Goal: Transaction & Acquisition: Purchase product/service

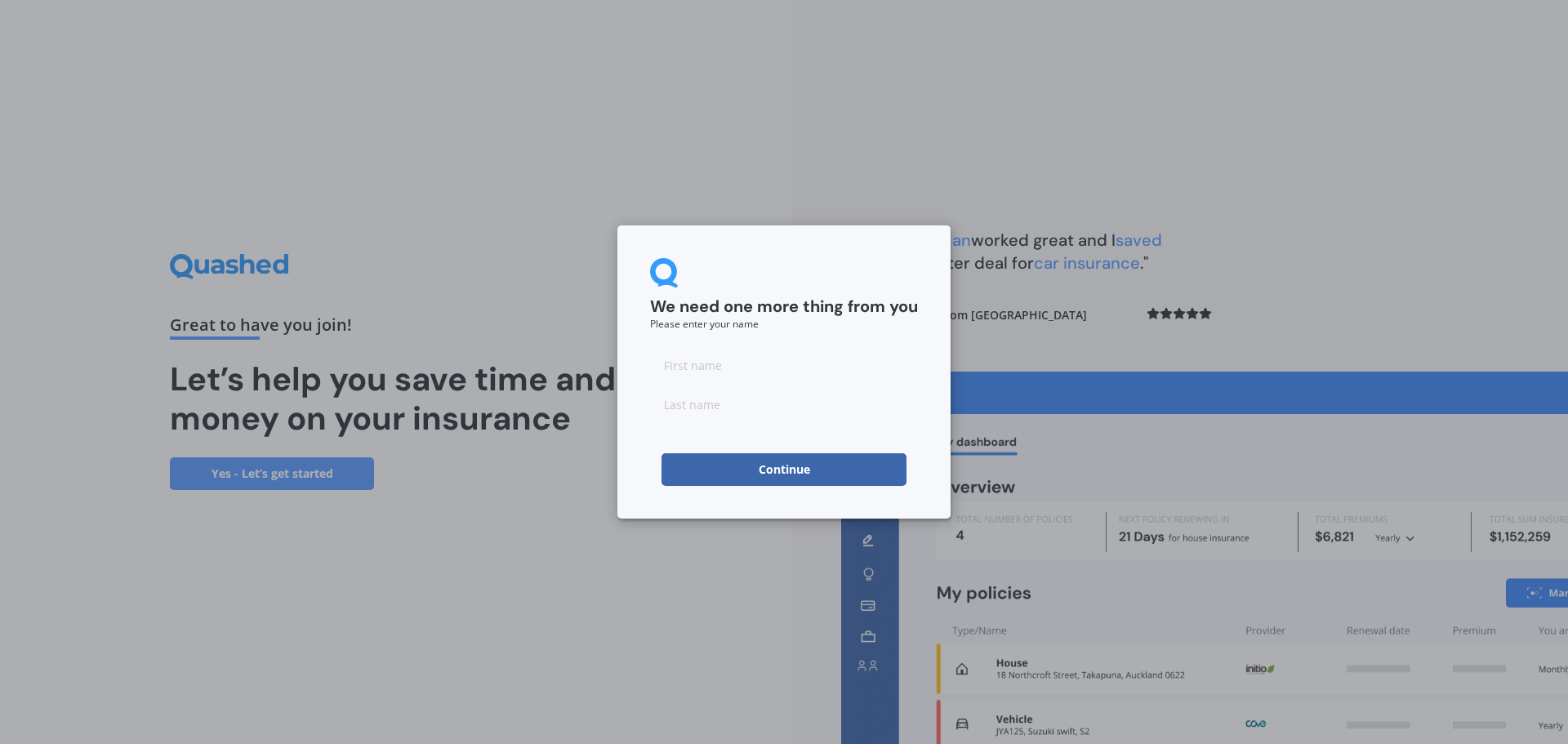
click at [801, 466] on button "Continue" at bounding box center [784, 469] width 245 height 33
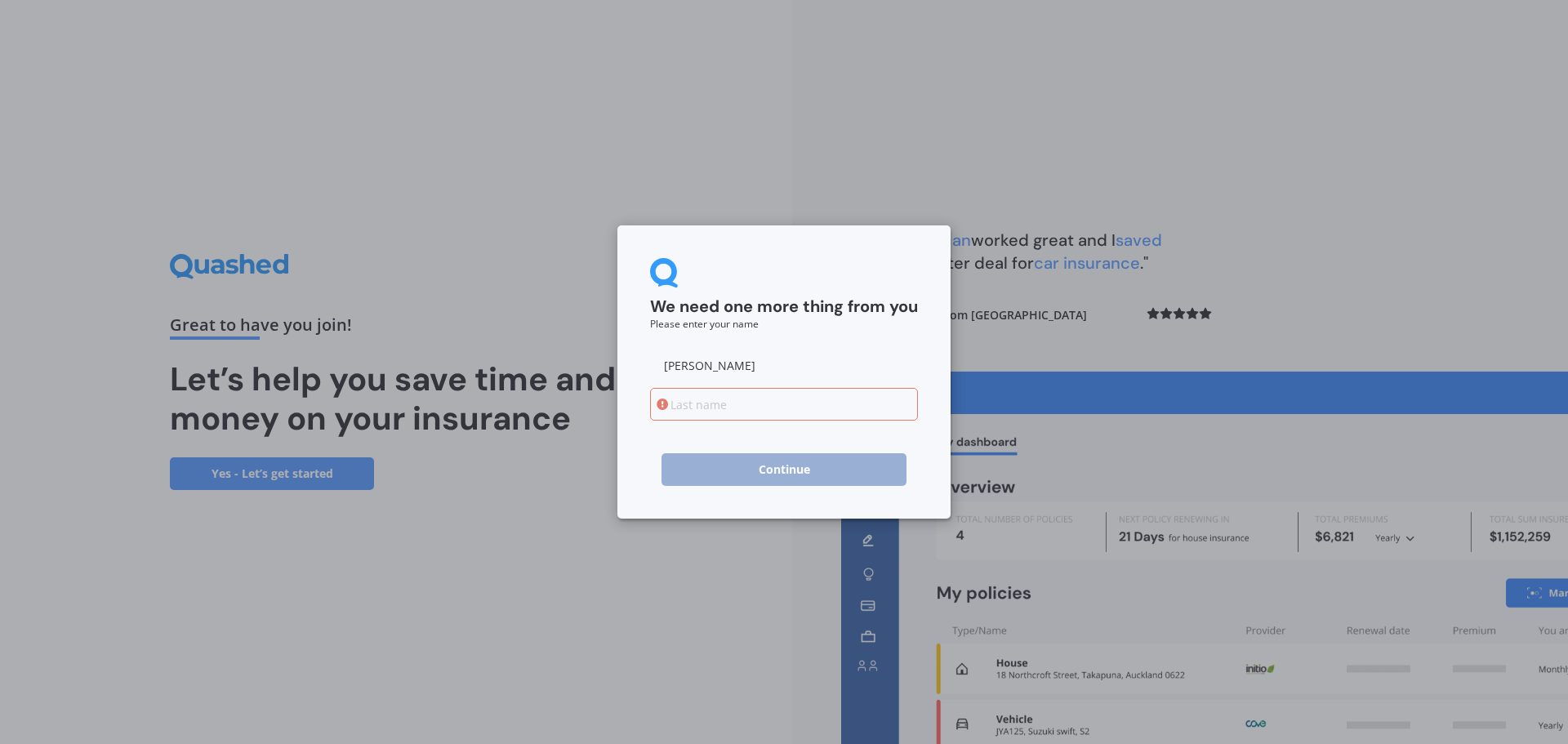
type input "[PERSON_NAME]"
click at [704, 411] on input at bounding box center [784, 404] width 268 height 33
type input "[PERSON_NAME]"
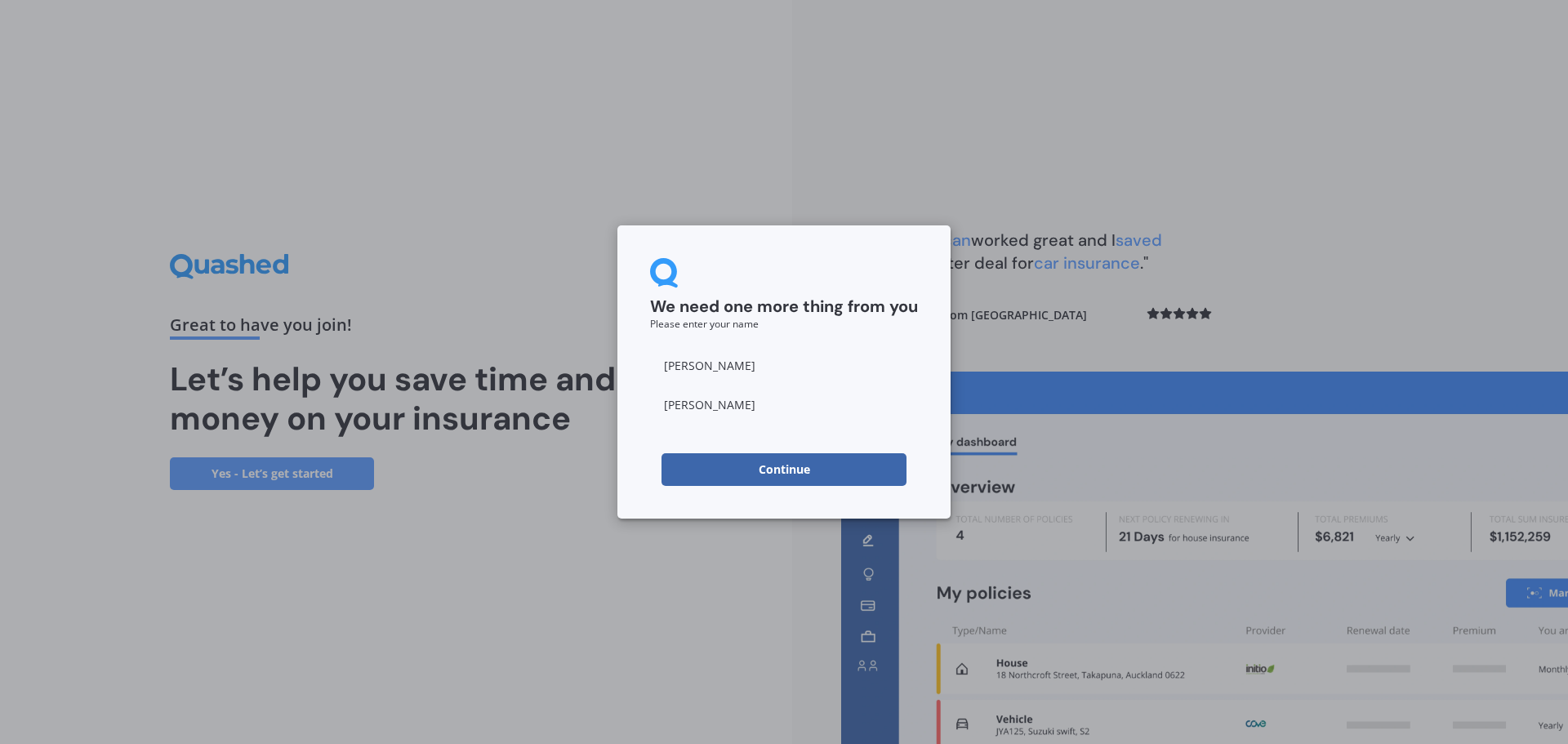
click at [795, 474] on button "Continue" at bounding box center [784, 469] width 245 height 33
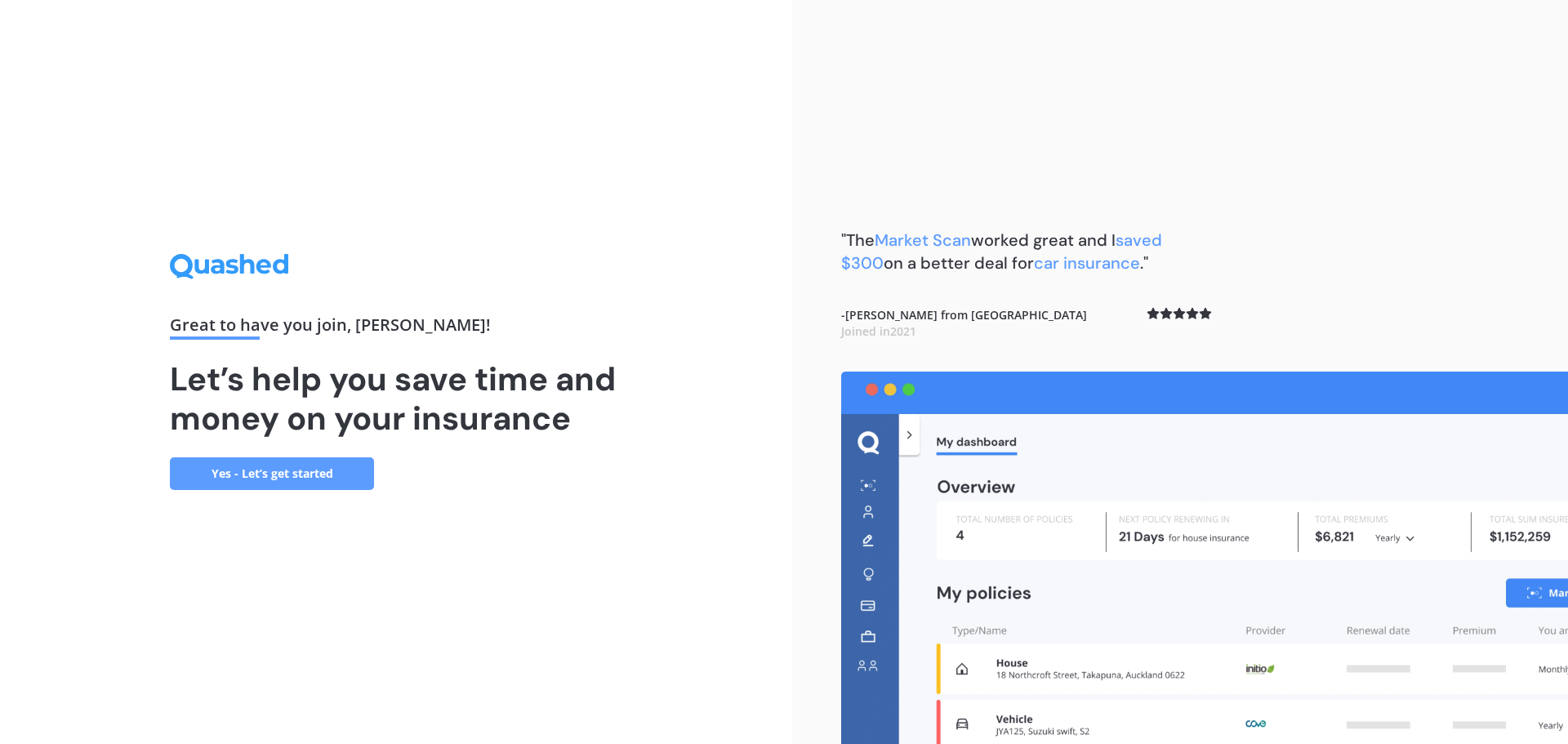
click at [308, 467] on link "Yes - Let’s get started" at bounding box center [272, 474] width 204 height 33
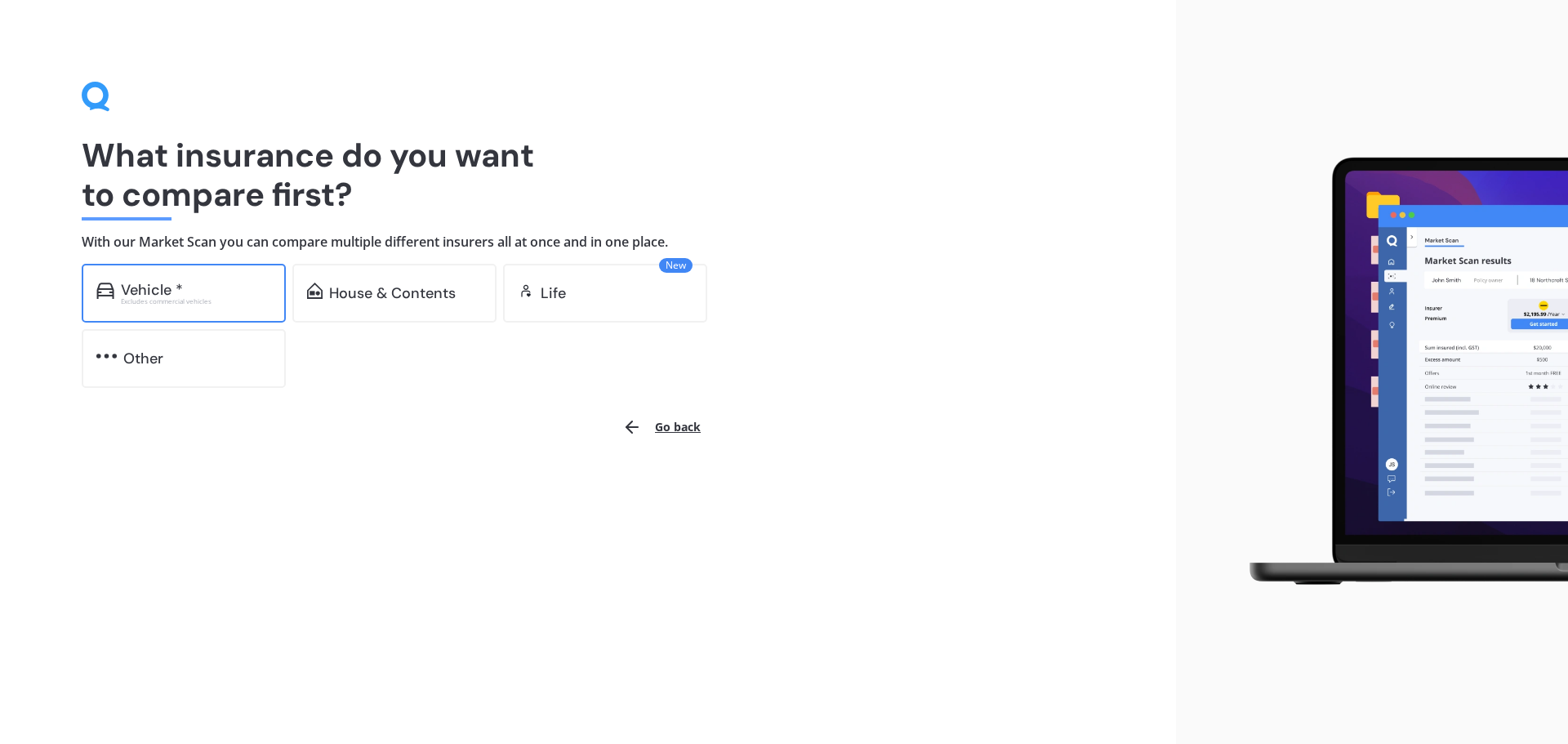
click at [147, 288] on div "Vehicle *" at bounding box center [152, 290] width 62 height 16
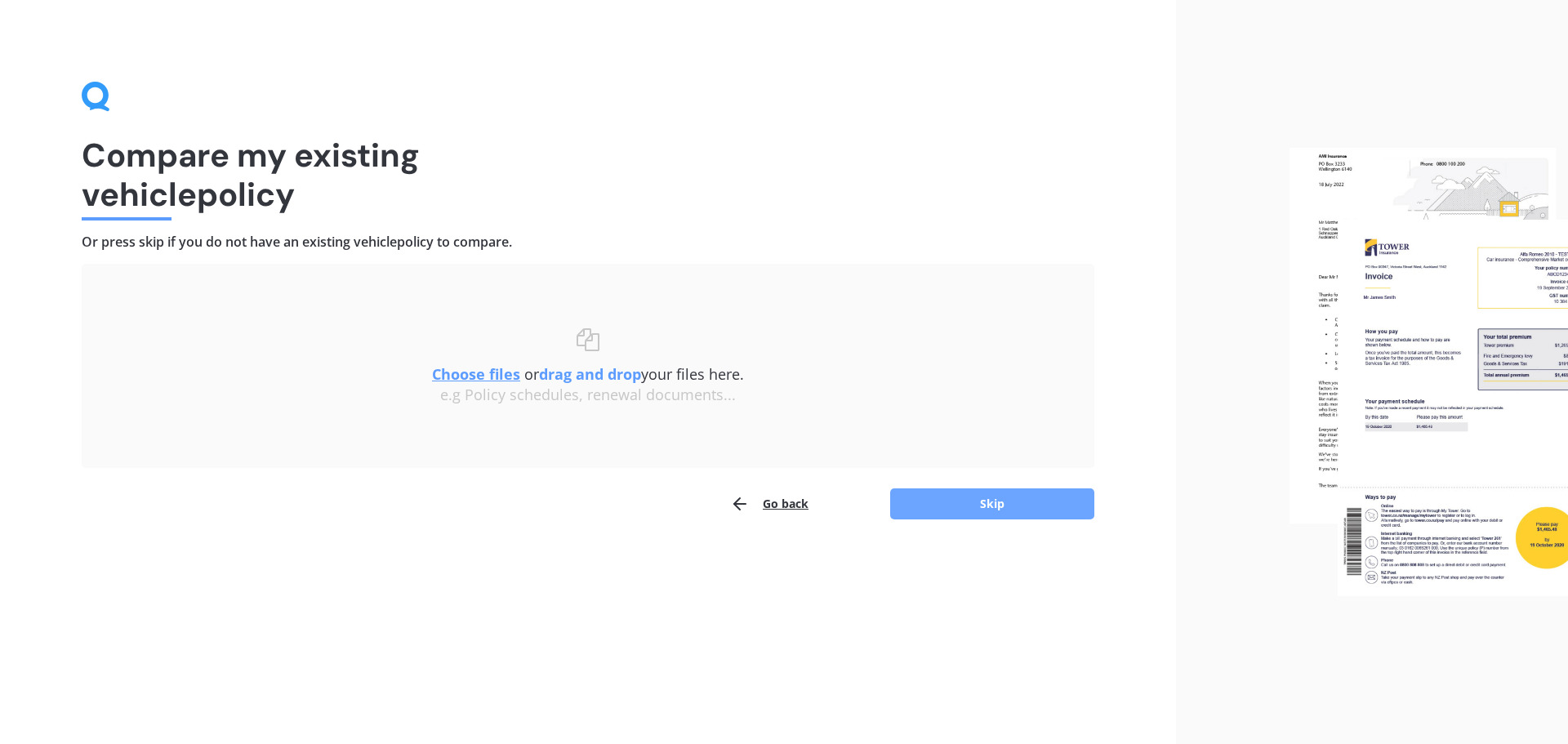
click at [992, 498] on button "Skip" at bounding box center [992, 504] width 204 height 31
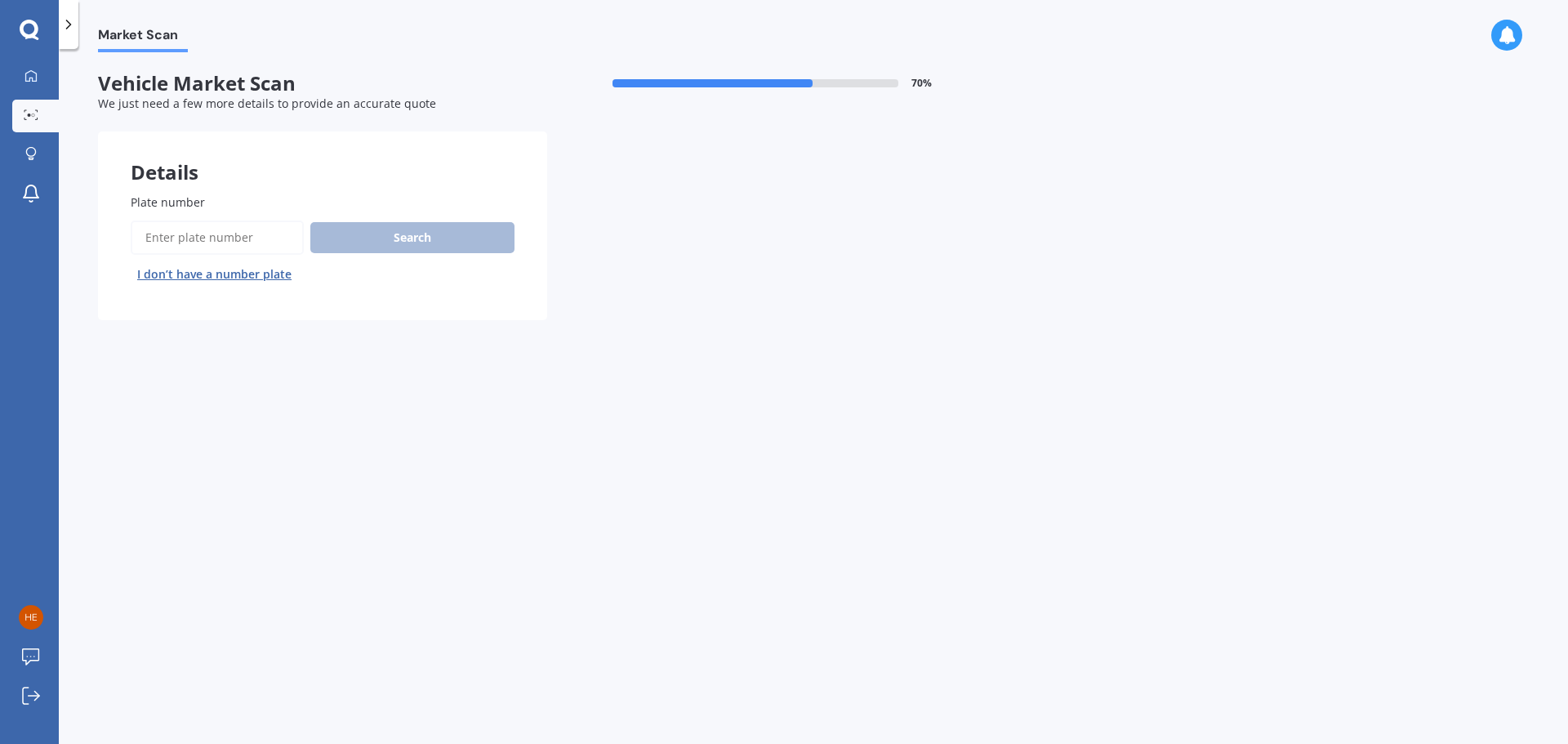
click at [156, 238] on input "Plate number" at bounding box center [217, 237] width 173 height 35
type input "qsc619"
click at [448, 228] on button "Search" at bounding box center [412, 237] width 204 height 31
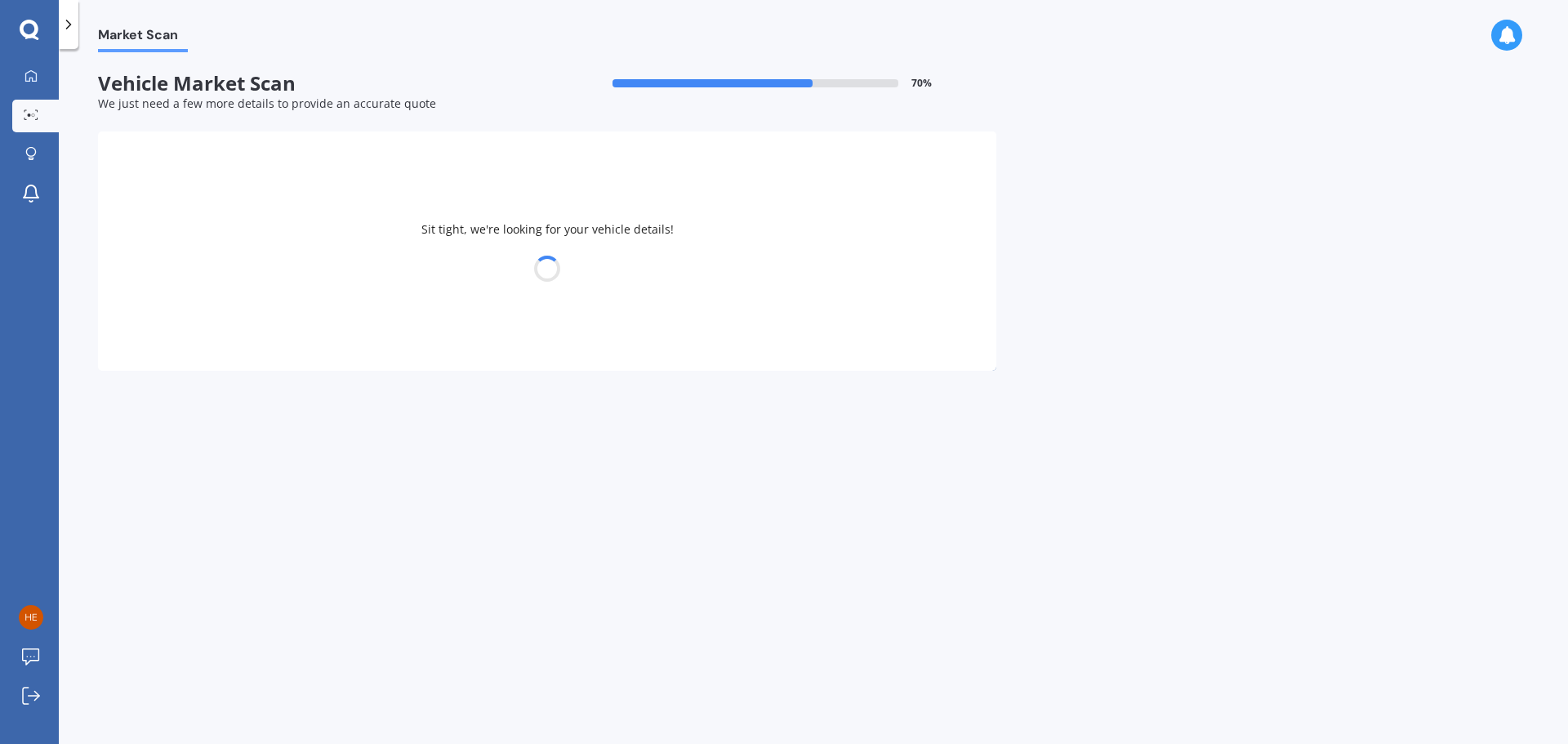
select select "MITSUBISHI"
select select "ASX"
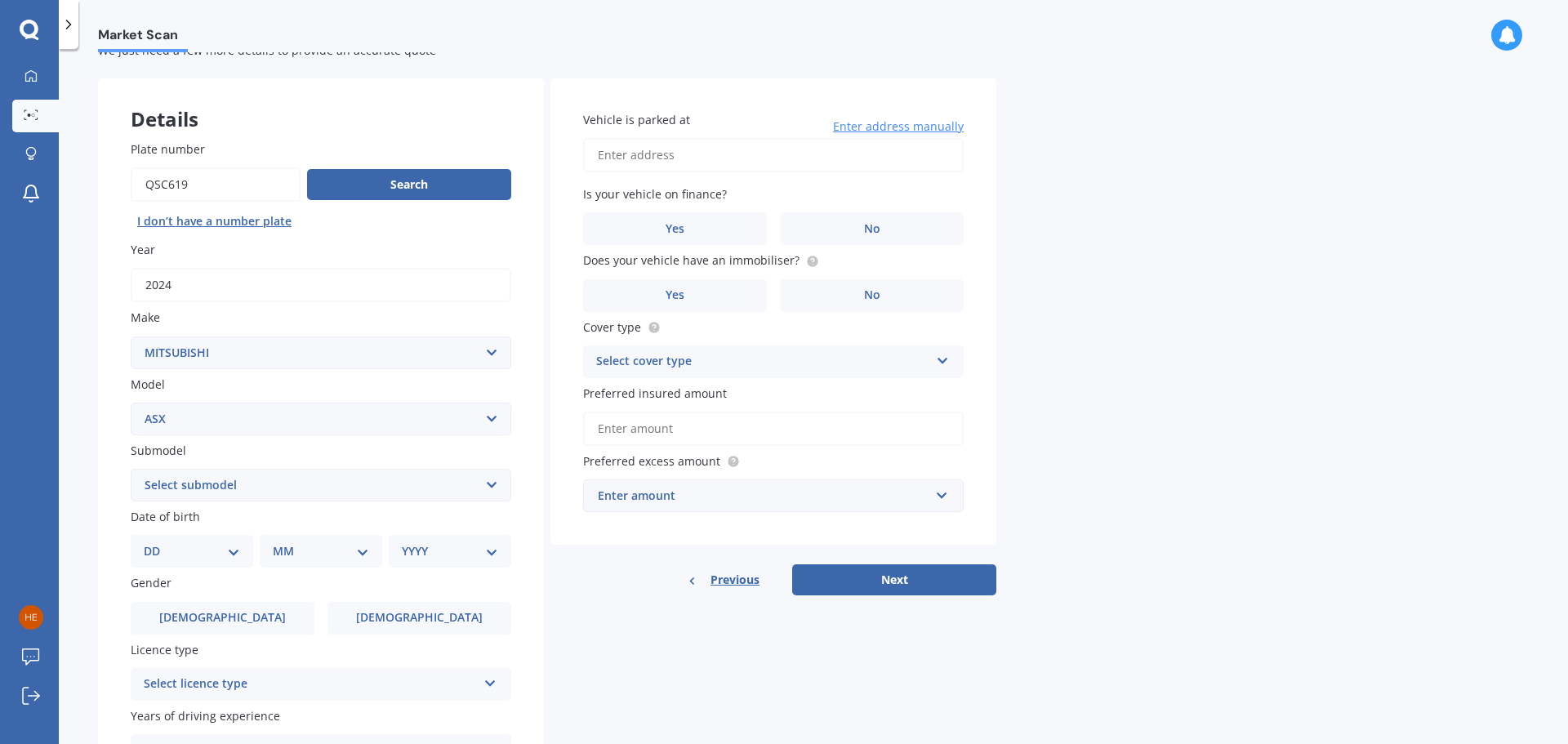
scroll to position [82, 0]
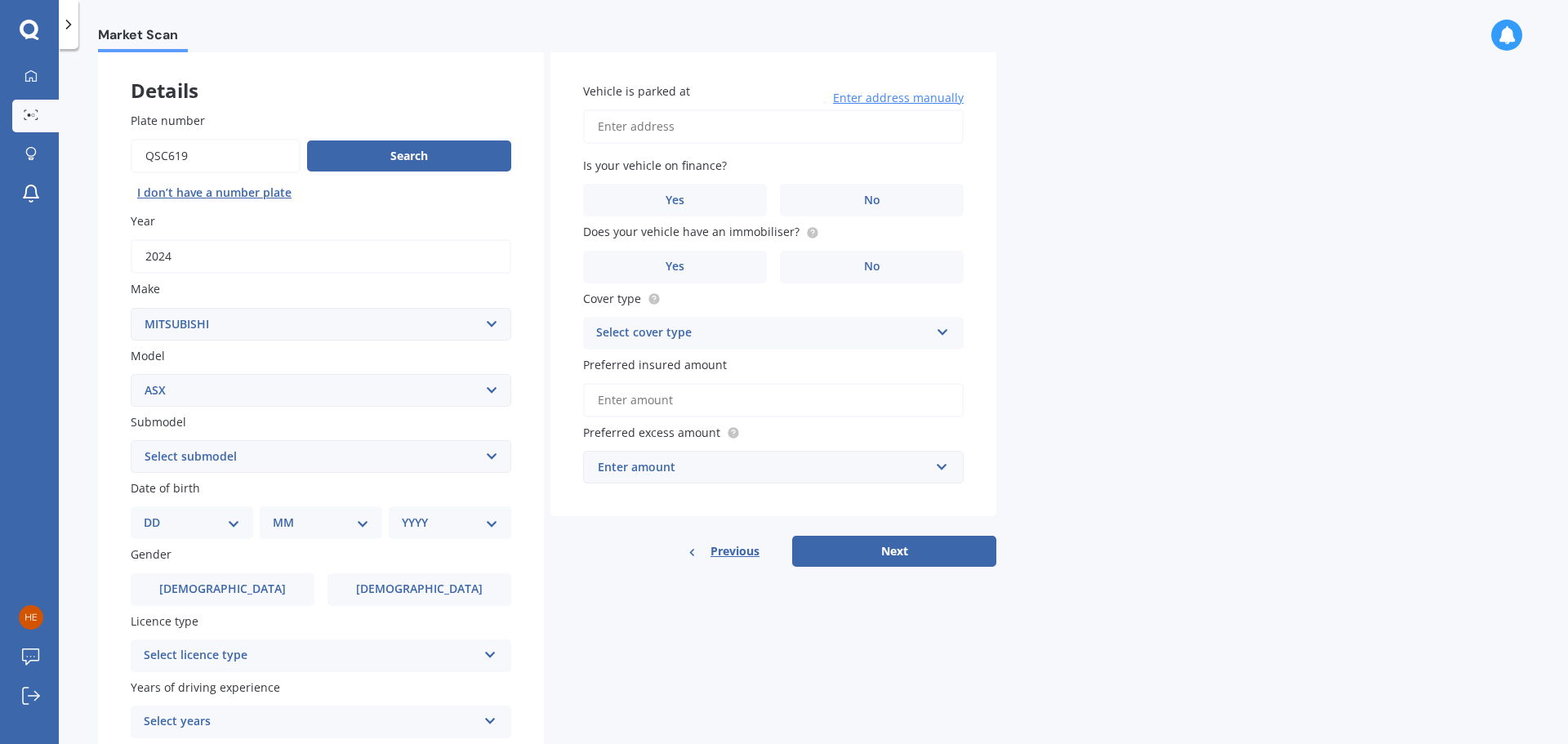
click at [240, 520] on div "DD 01 02 03 04 05 06 07 08 09 10 11 12 13 14 15 16 17 18 19 20 21 22 23 24 25 2…" at bounding box center [192, 522] width 123 height 33
click at [235, 518] on select "DD 01 02 03 04 05 06 07 08 09 10 11 12 13 14 15 16 17 18 19 20 21 22 23 24 25 2…" at bounding box center [192, 523] width 96 height 18
select select "30"
click at [157, 514] on select "DD 01 02 03 04 05 06 07 08 09 10 11 12 13 14 15 16 17 18 19 20 21 22 23 24 25 2…" at bounding box center [192, 523] width 96 height 18
click at [359, 518] on select "MM 01 02 03 04 05 06 07 08 09 10 11 12" at bounding box center [324, 523] width 90 height 18
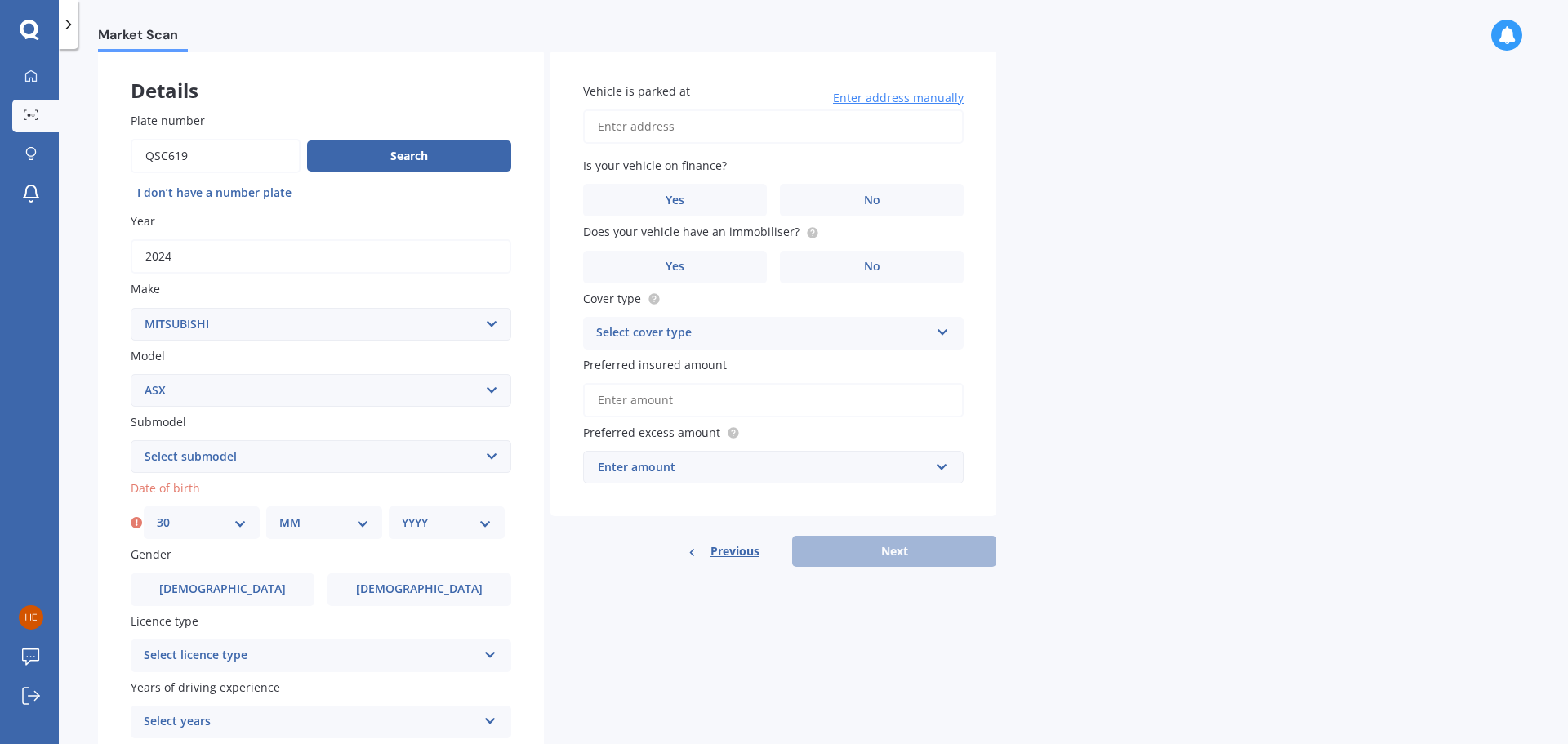
select select "01"
click at [279, 514] on select "MM 01 02 03 04 05 06 07 08 09 10 11 12" at bounding box center [324, 523] width 90 height 18
click at [491, 518] on div "YYYY 2025 2024 2023 2022 2021 2020 2019 2018 2017 2016 2015 2014 2013 2012 2011…" at bounding box center [446, 522] width 116 height 33
click at [489, 520] on select "YYYY 2025 2024 2023 2022 2021 2020 2019 2018 2017 2016 2015 2014 2013 2012 2011…" at bounding box center [447, 523] width 90 height 18
select select "1966"
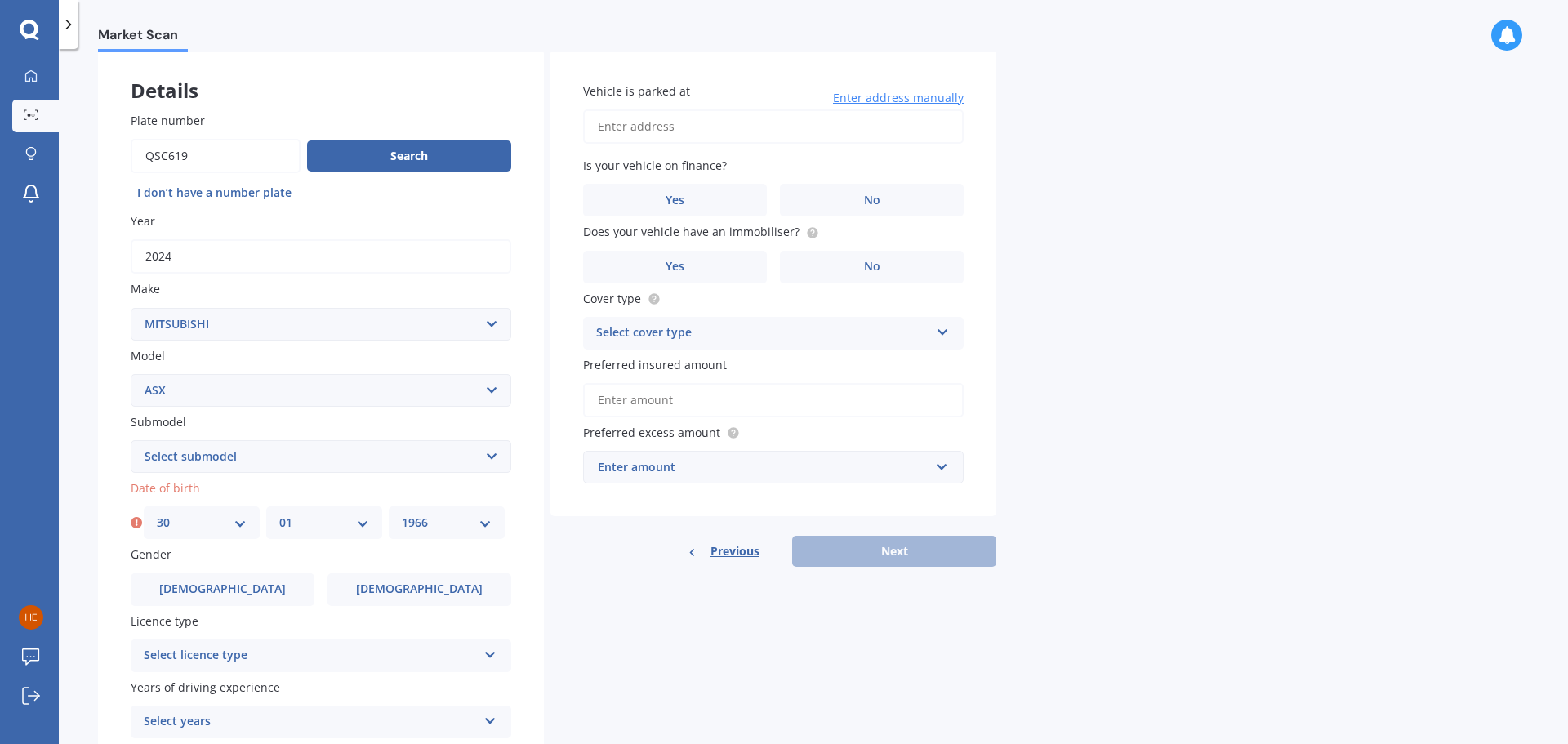
click at [402, 514] on select "YYYY 2025 2024 2023 2022 2021 2020 2019 2018 2017 2016 2015 2014 2013 2012 2011…" at bounding box center [447, 523] width 90 height 18
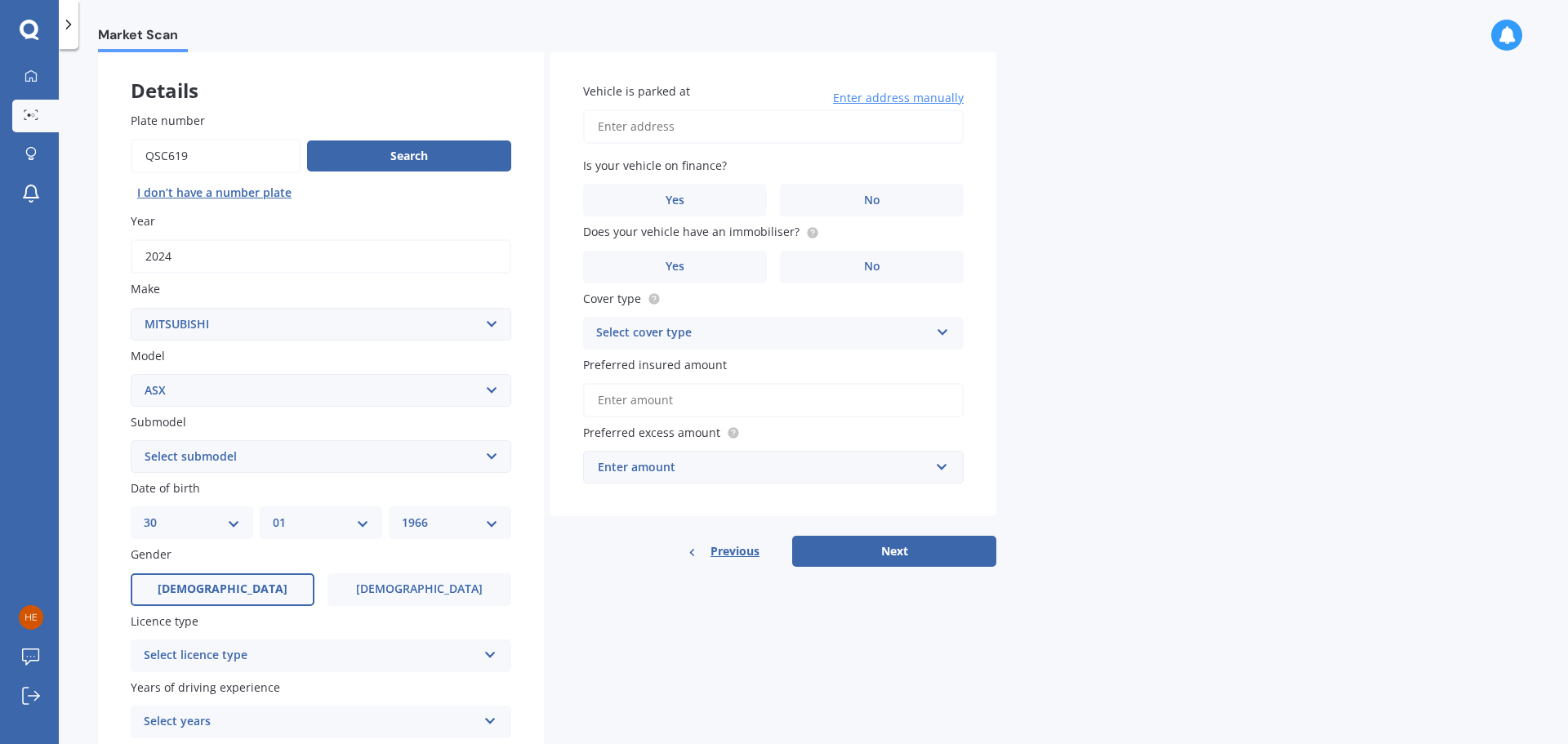
click at [239, 581] on label "[DEMOGRAPHIC_DATA]" at bounding box center [223, 589] width 184 height 33
click at [0, 0] on input "[DEMOGRAPHIC_DATA]" at bounding box center [0, 0] width 0 height 0
click at [483, 652] on icon at bounding box center [490, 651] width 14 height 12
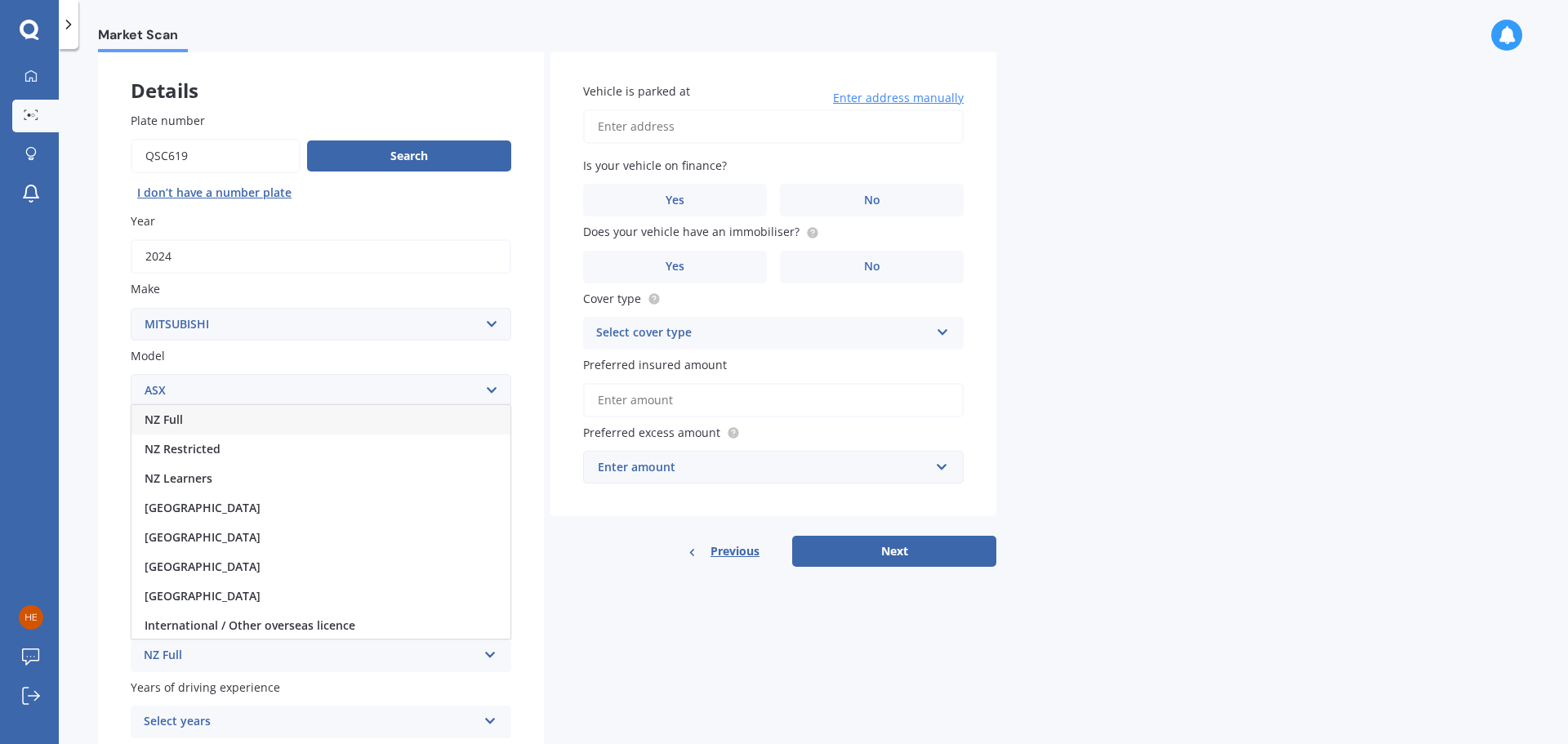
click at [232, 421] on div "NZ Full" at bounding box center [321, 419] width 379 height 29
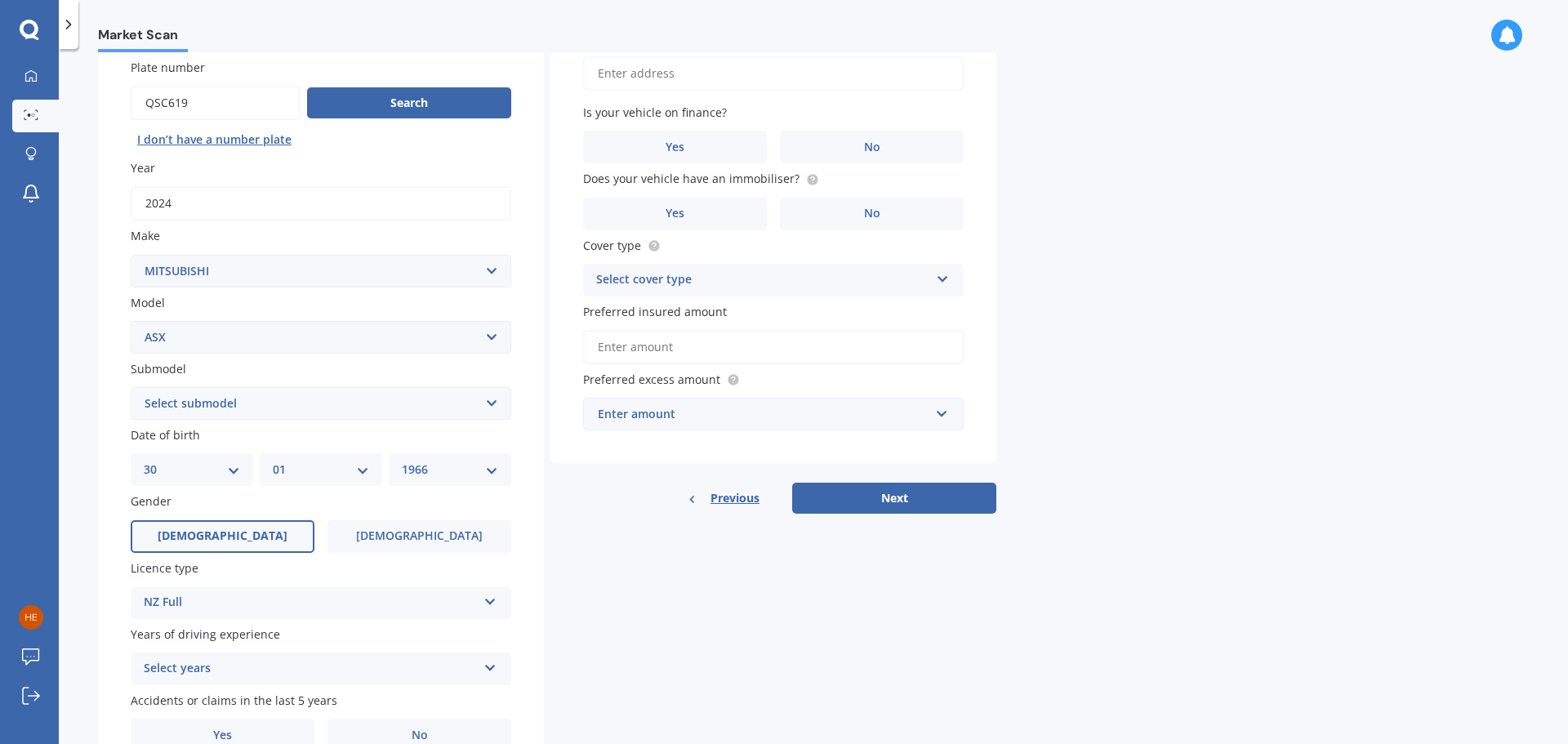
scroll to position [164, 0]
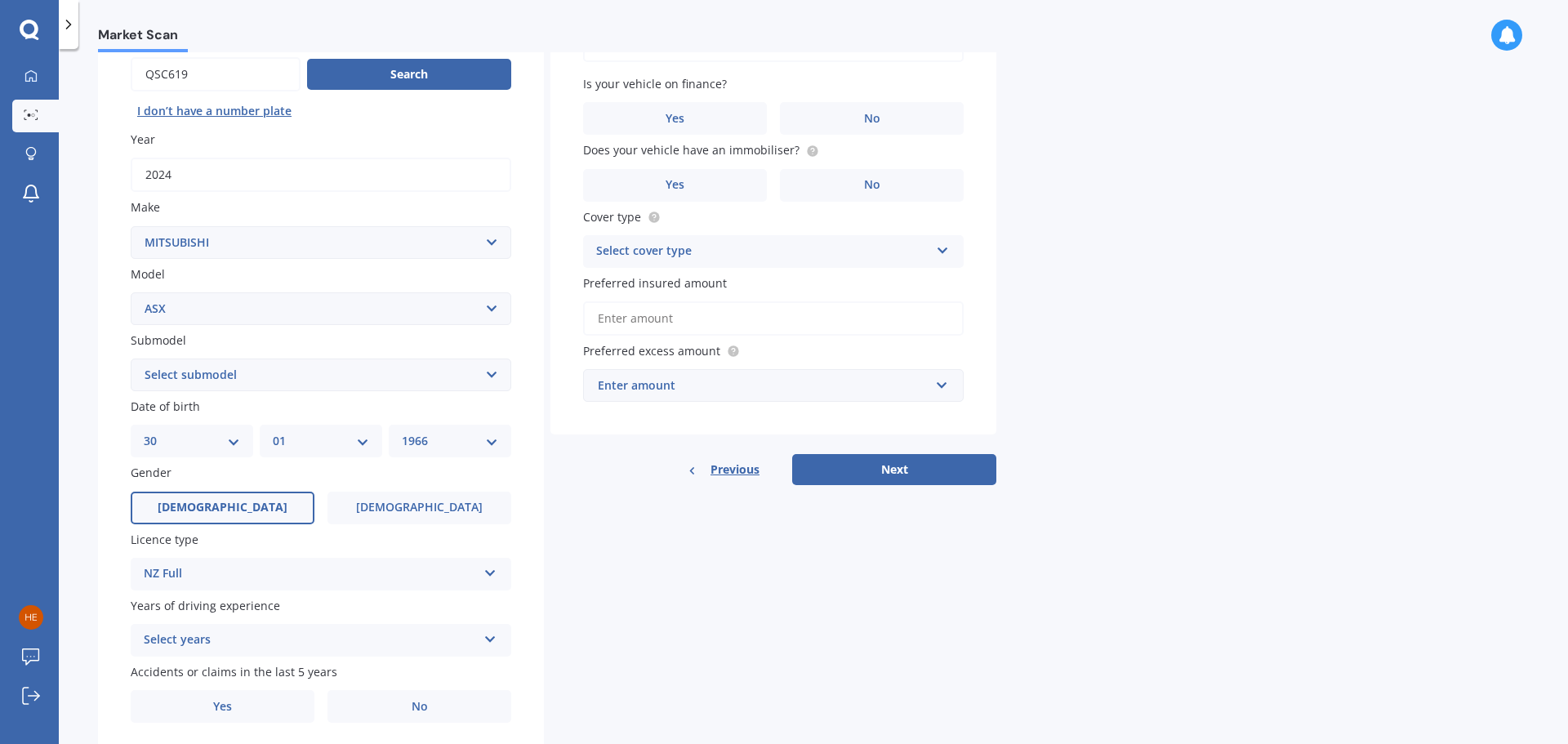
click at [484, 637] on icon at bounding box center [490, 636] width 14 height 12
click at [236, 492] on div "5 or more years" at bounding box center [321, 490] width 379 height 29
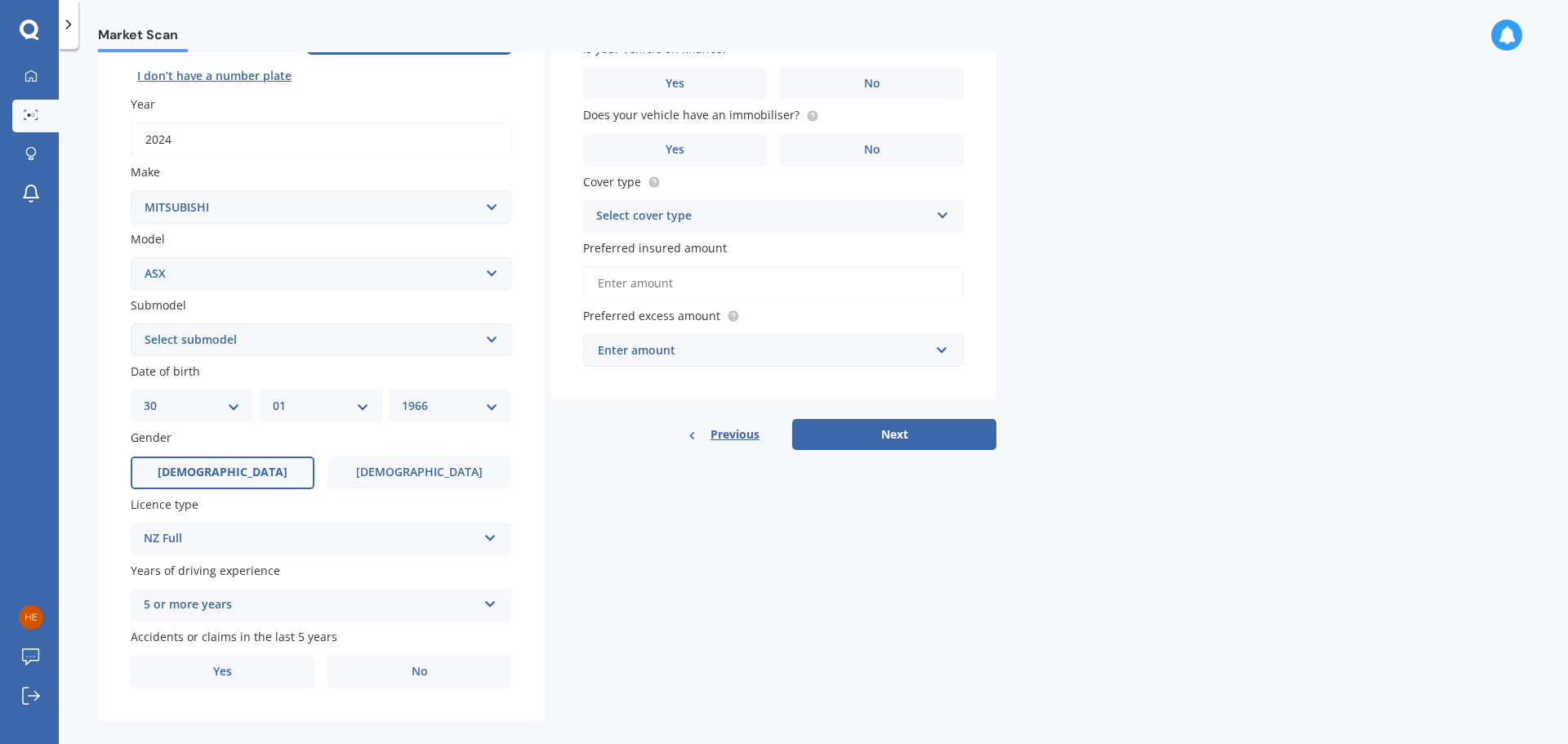
scroll to position [217, 0]
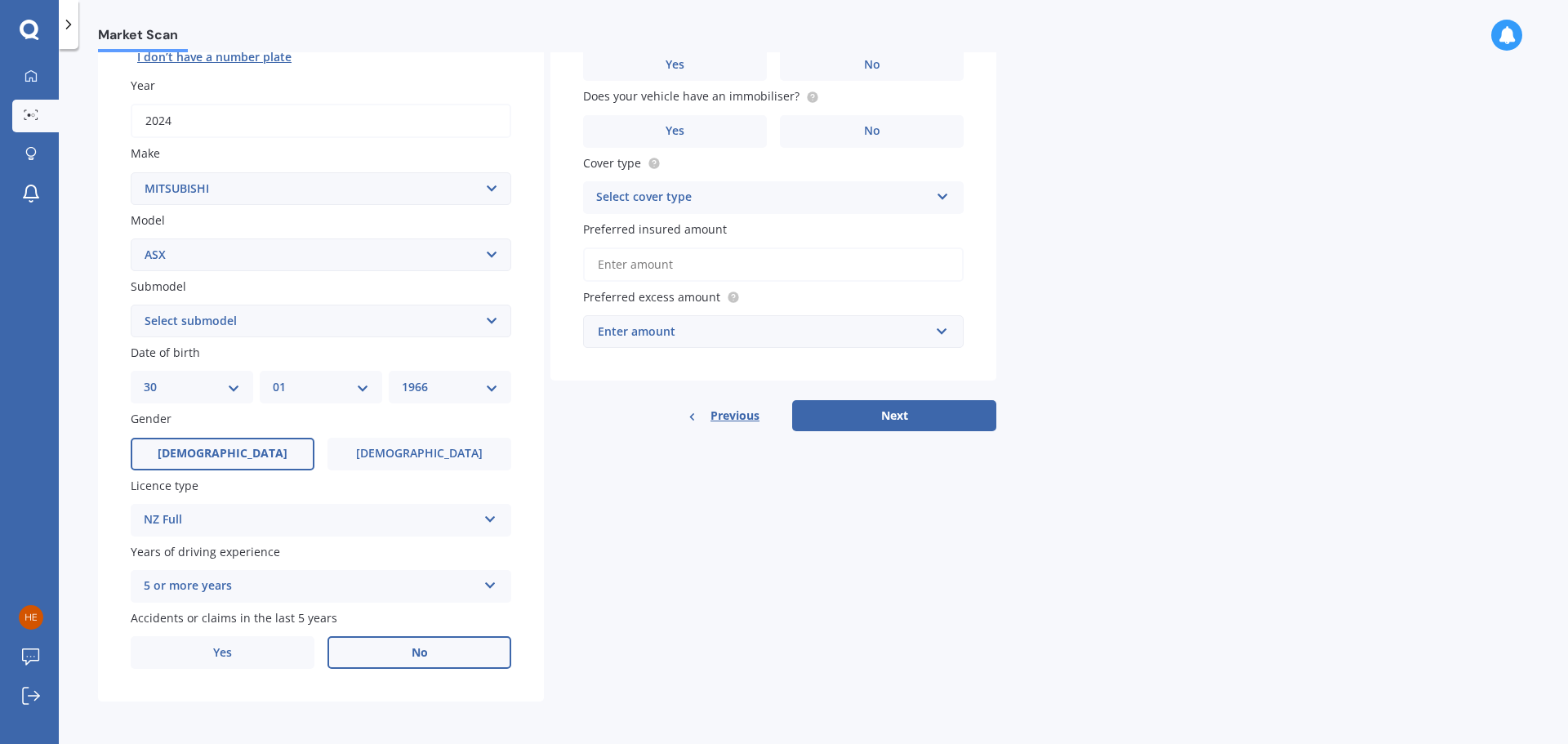
click at [430, 652] on label "No" at bounding box center [420, 652] width 184 height 33
click at [0, 0] on input "No" at bounding box center [0, 0] width 0 height 0
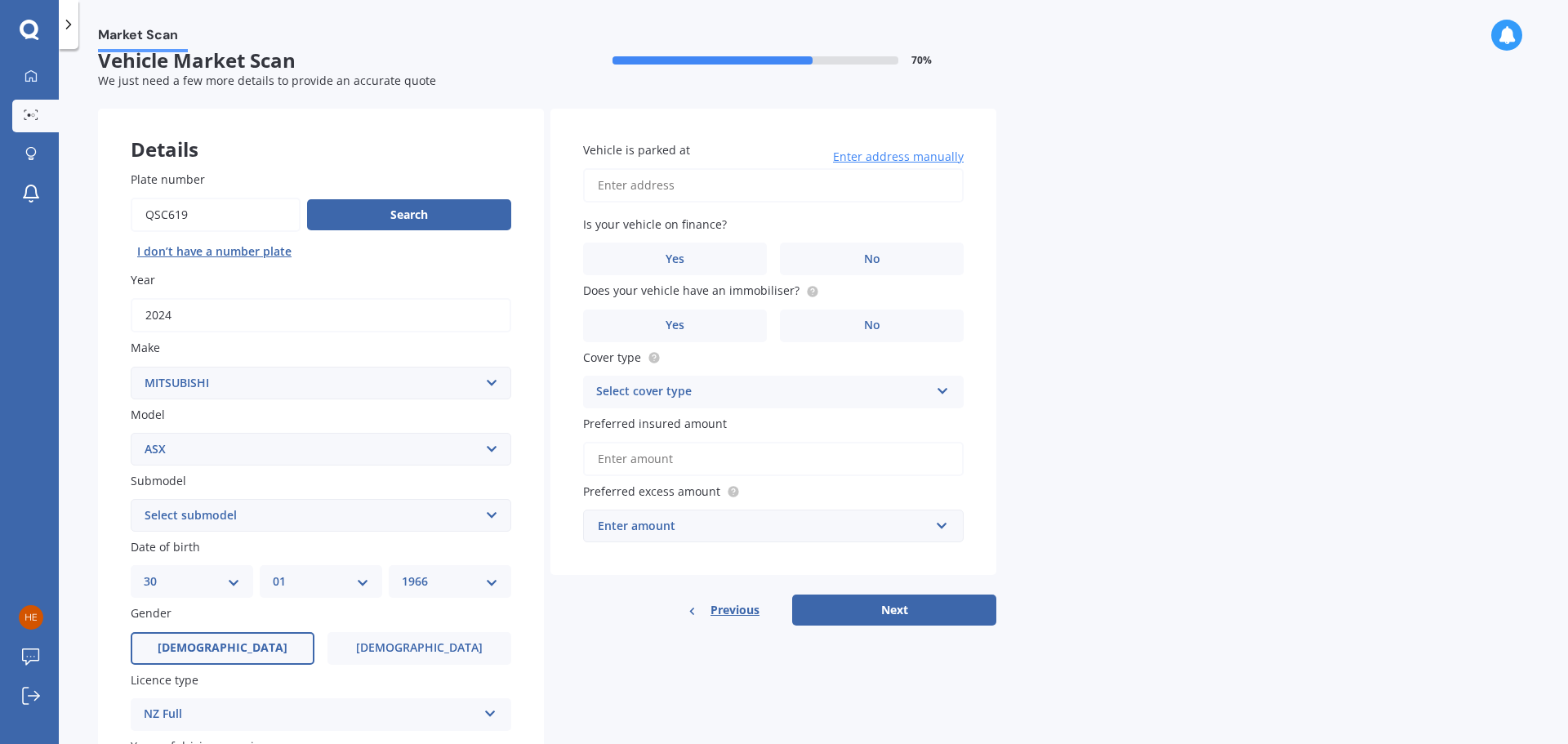
scroll to position [0, 0]
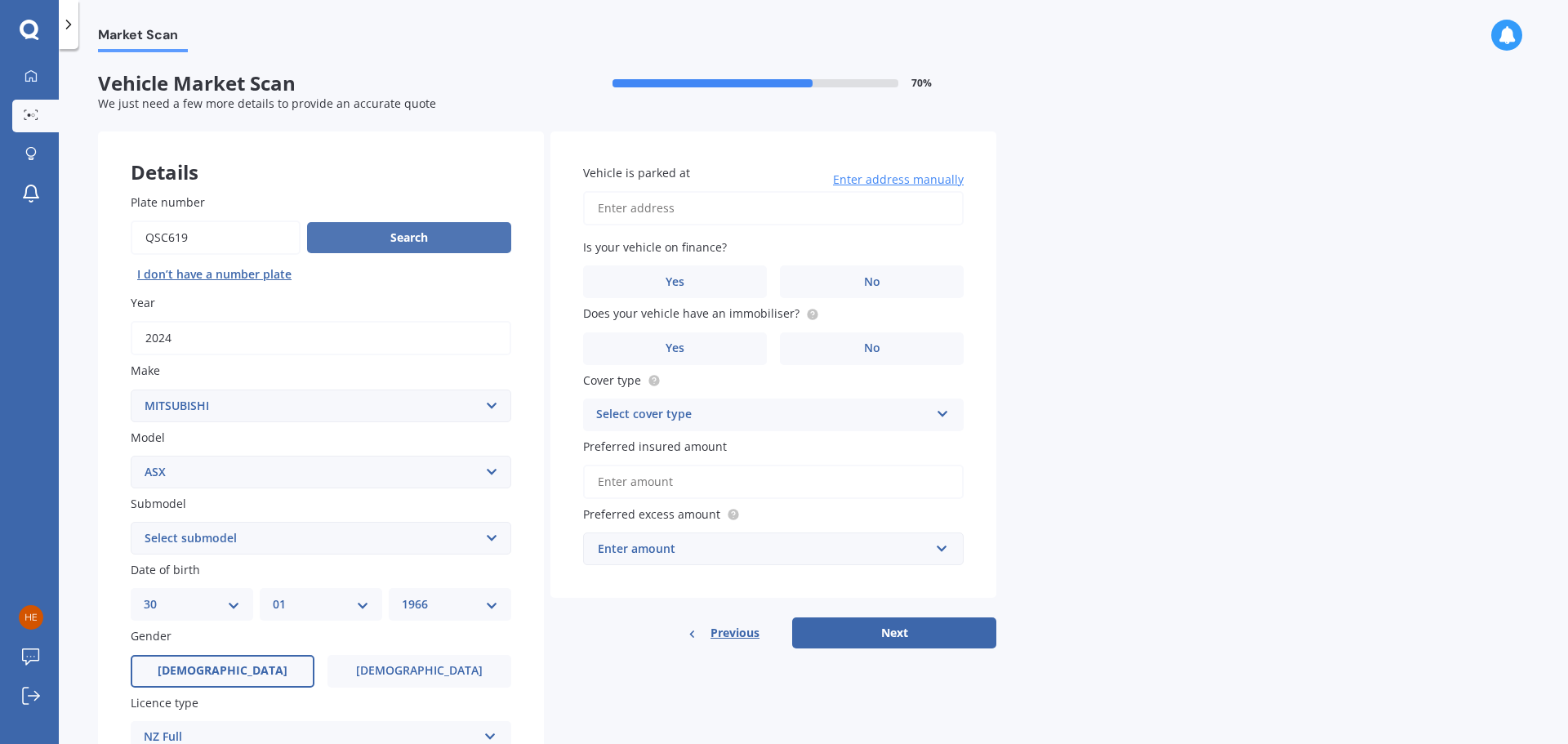
click at [422, 229] on button "Search" at bounding box center [409, 237] width 204 height 31
click at [696, 207] on input "Vehicle is parked at" at bounding box center [774, 208] width 380 height 35
type input "[STREET_ADDRESS][PERSON_NAME][PERSON_NAME]"
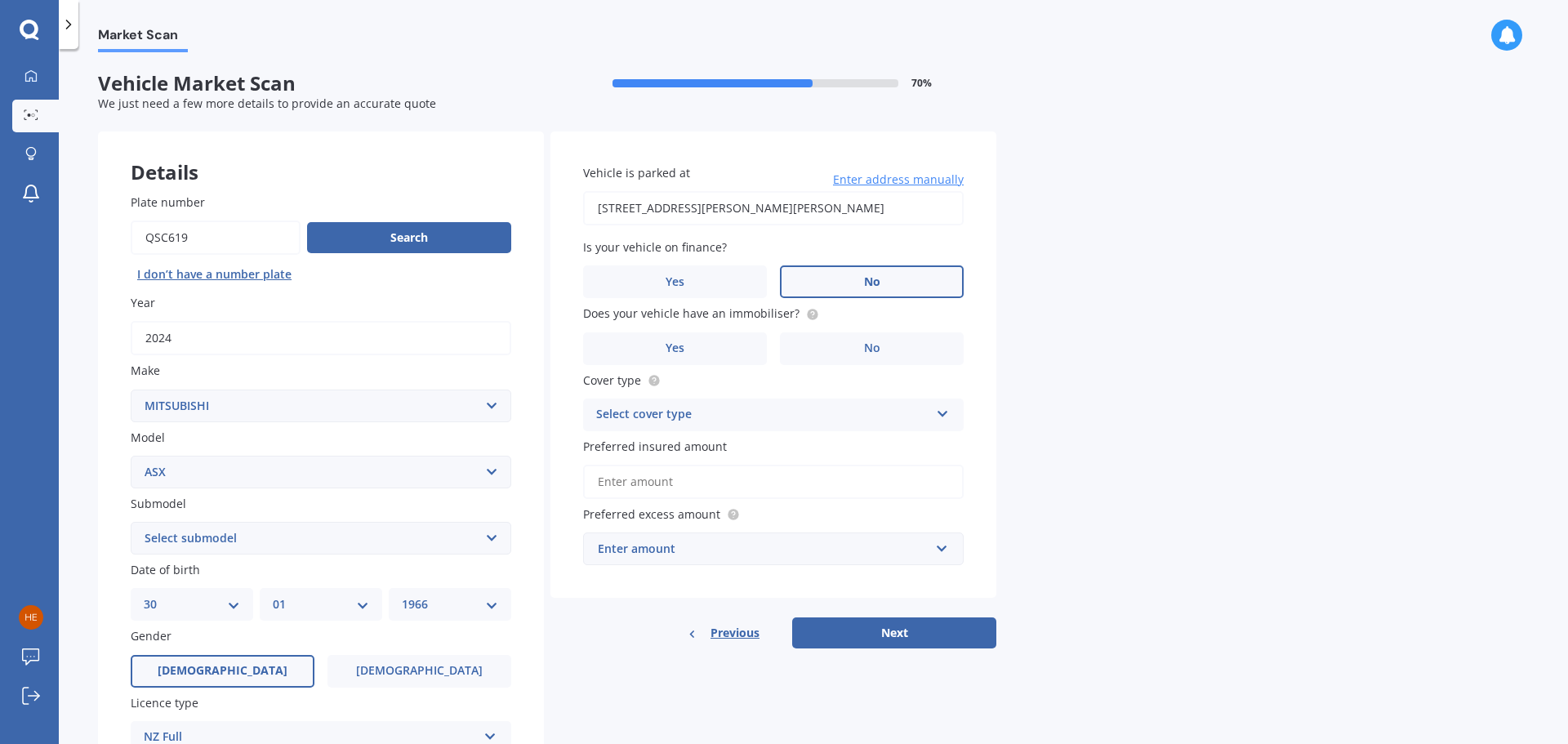
click at [871, 281] on span "No" at bounding box center [873, 281] width 16 height 14
click at [0, 0] on input "No" at bounding box center [0, 0] width 0 height 0
click at [811, 312] on icon at bounding box center [813, 313] width 4 height 4
click at [673, 341] on span "Yes" at bounding box center [675, 347] width 20 height 14
click at [0, 0] on input "Yes" at bounding box center [0, 0] width 0 height 0
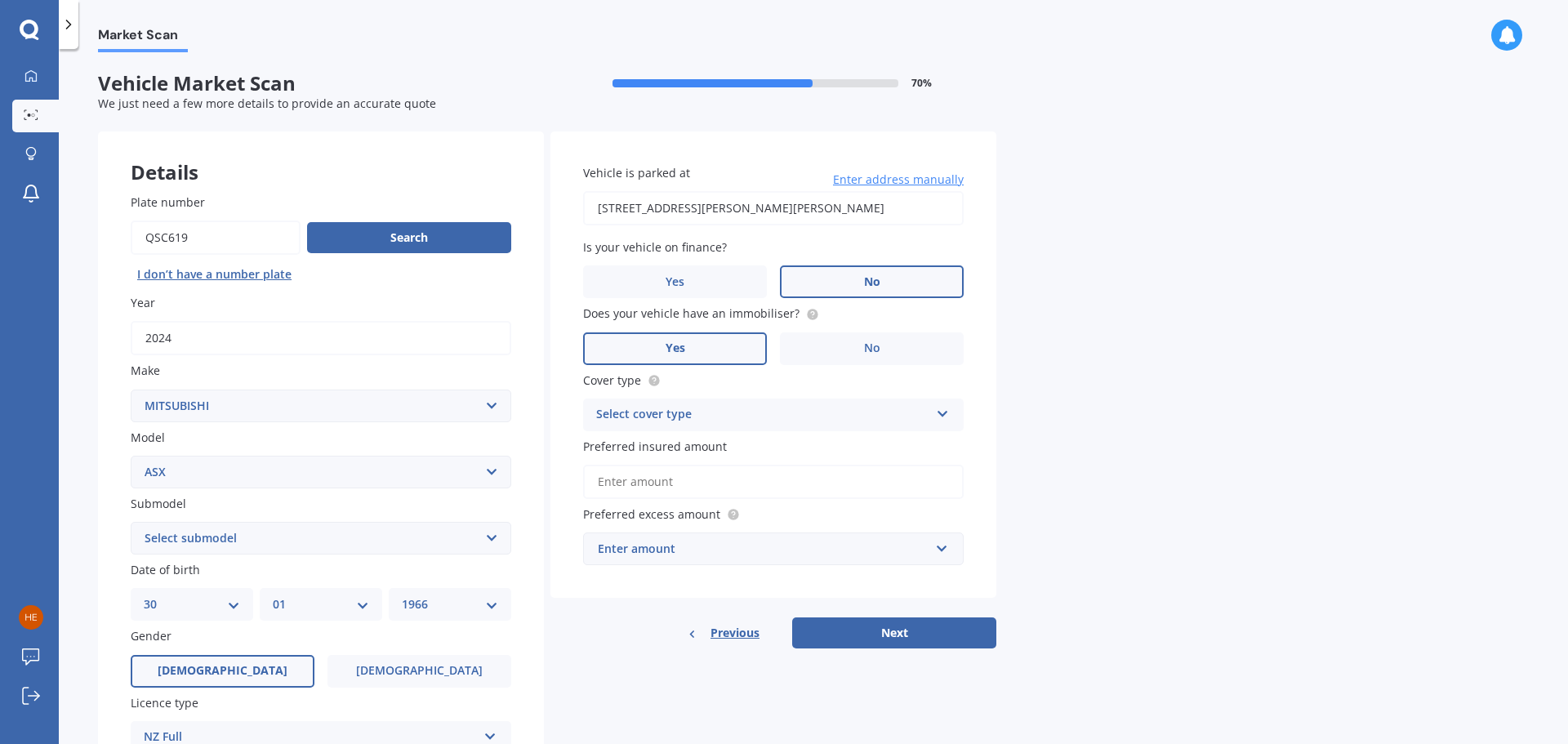
click at [953, 411] on div "Select cover type Comprehensive Third Party, Fire & Theft Third Party" at bounding box center [774, 415] width 380 height 33
click at [683, 445] on div "Comprehensive" at bounding box center [774, 447] width 379 height 29
click at [711, 484] on input "Preferred insured amount" at bounding box center [774, 482] width 380 height 35
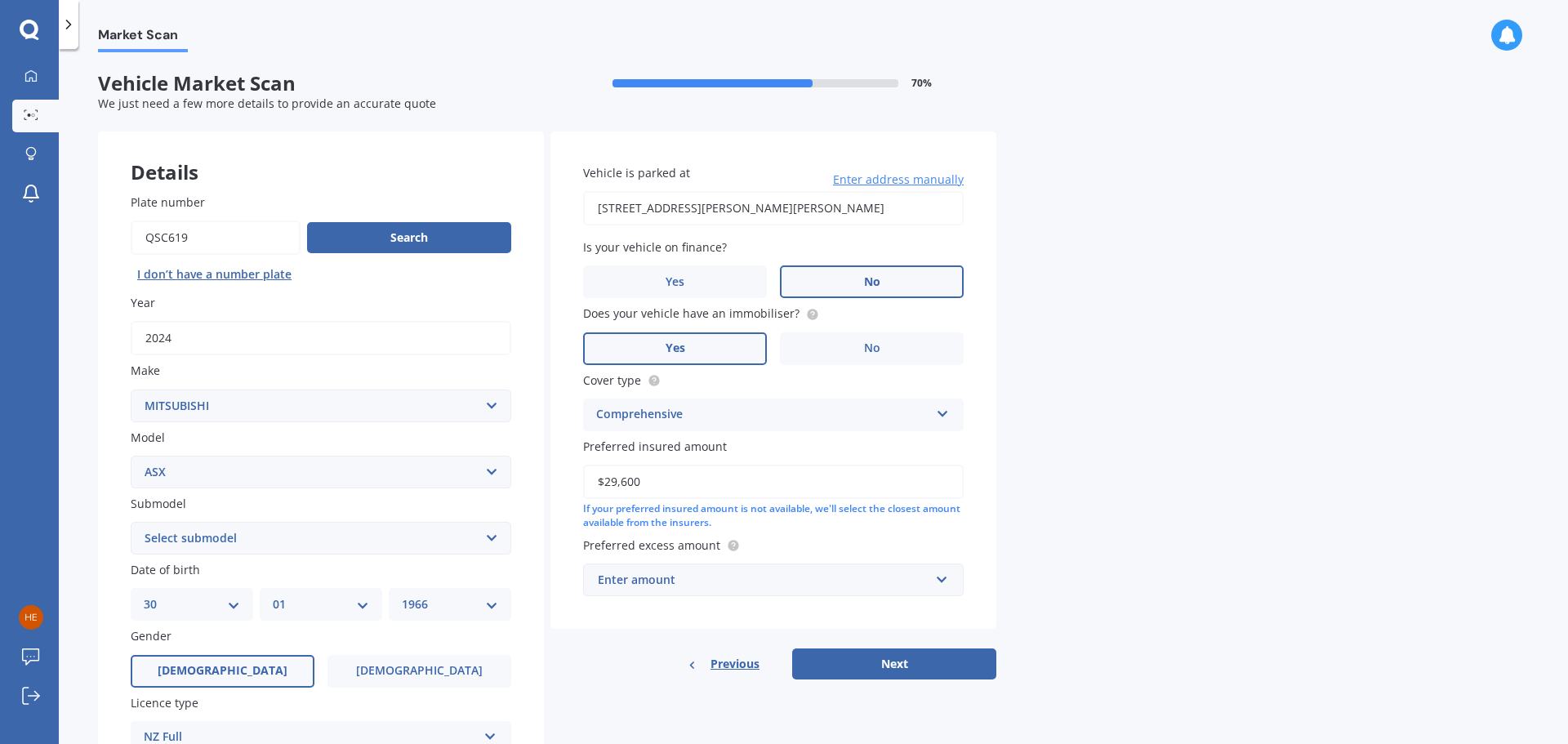
type input "$29,600"
click at [950, 578] on input "text" at bounding box center [768, 579] width 366 height 31
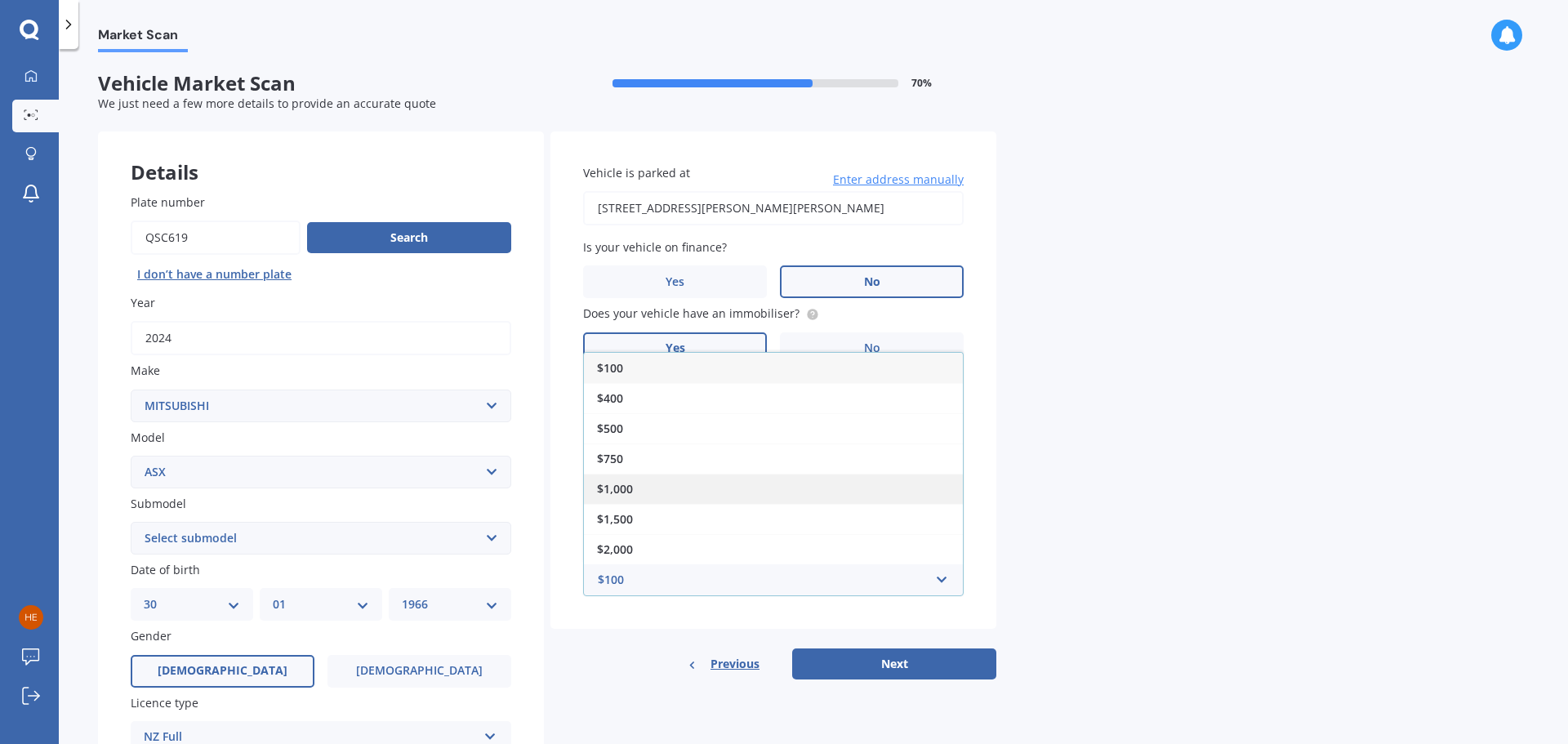
click at [642, 492] on div "$1,000" at bounding box center [774, 488] width 379 height 30
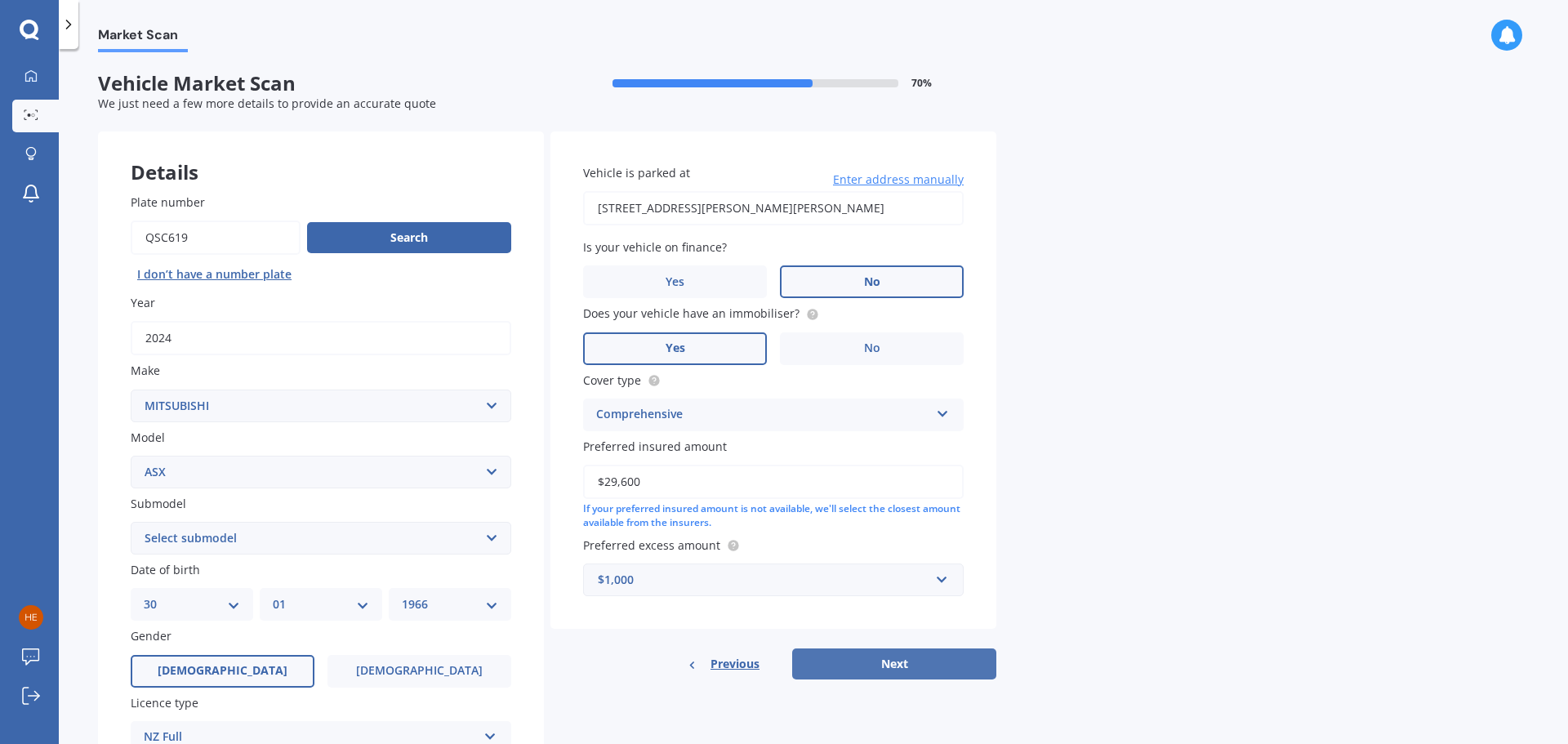
click at [897, 665] on button "Next" at bounding box center [895, 664] width 204 height 31
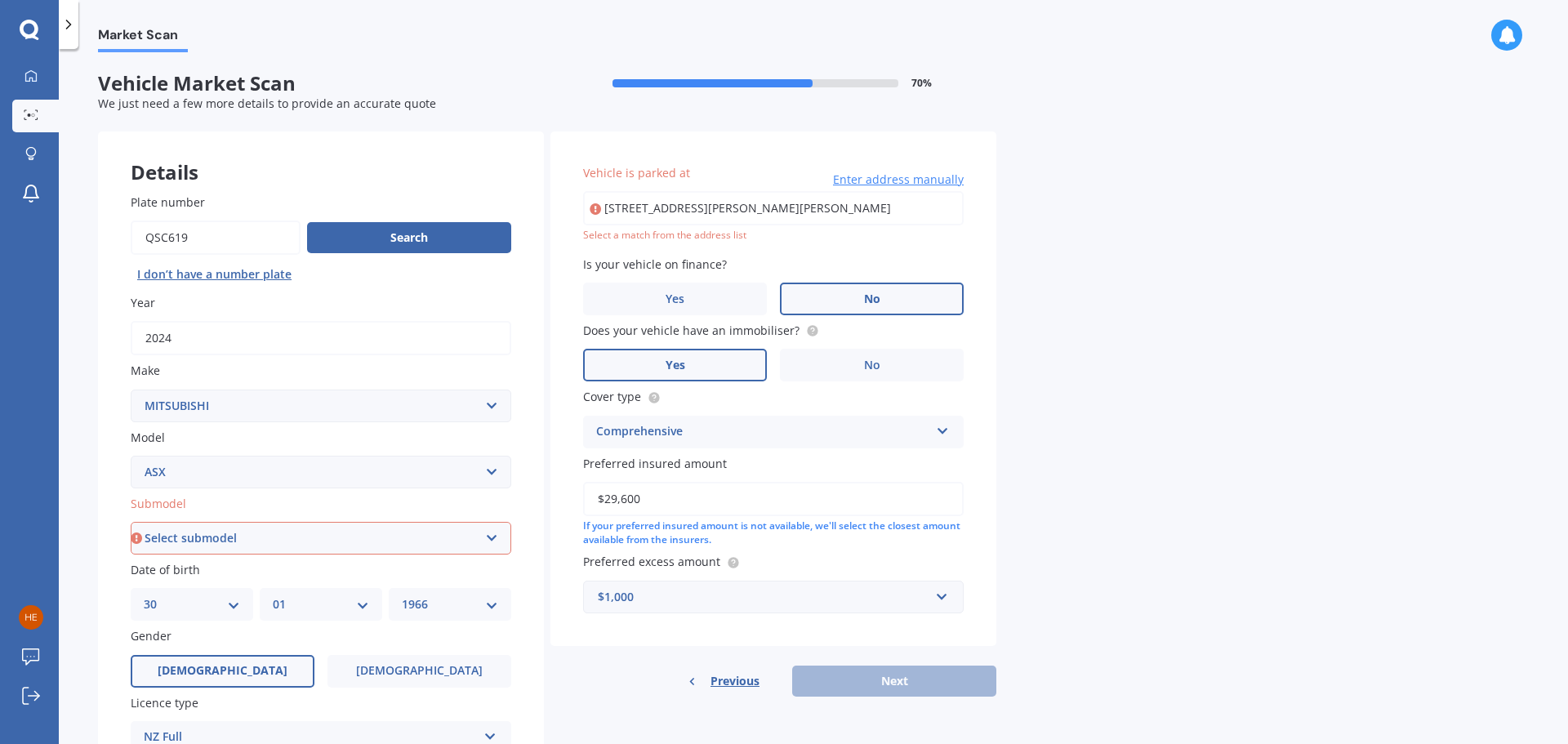
click at [804, 213] on input "[STREET_ADDRESS][PERSON_NAME][PERSON_NAME]" at bounding box center [774, 208] width 380 height 35
drag, startPoint x: 803, startPoint y: 206, endPoint x: 1078, endPoint y: 206, distance: 275.0
click at [1078, 206] on div "Market Scan Vehicle Market Scan 70 % We just need a few more details to provide…" at bounding box center [814, 399] width 1510 height 695
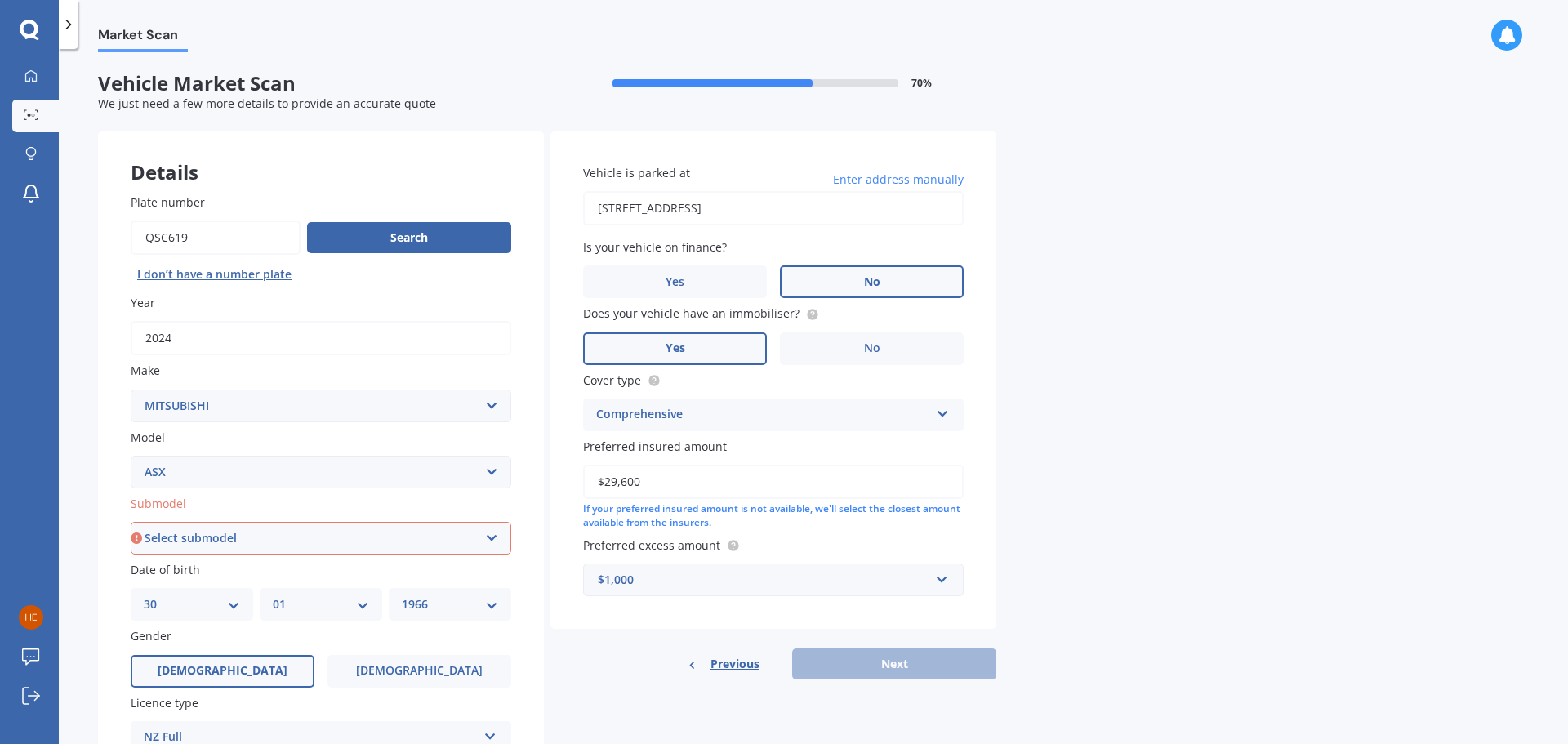
drag, startPoint x: 688, startPoint y: 210, endPoint x: 1075, endPoint y: 209, distance: 387.0
click at [1075, 209] on div "Market Scan Vehicle Market Scan 70 % We just need a few more details to provide…" at bounding box center [814, 399] width 1510 height 695
drag, startPoint x: 663, startPoint y: 203, endPoint x: 1085, endPoint y: 207, distance: 422.0
click at [1085, 207] on div "Market Scan Vehicle Market Scan 70 % We just need a few more details to provide…" at bounding box center [814, 399] width 1510 height 695
type input "[STREET_ADDRESS]"
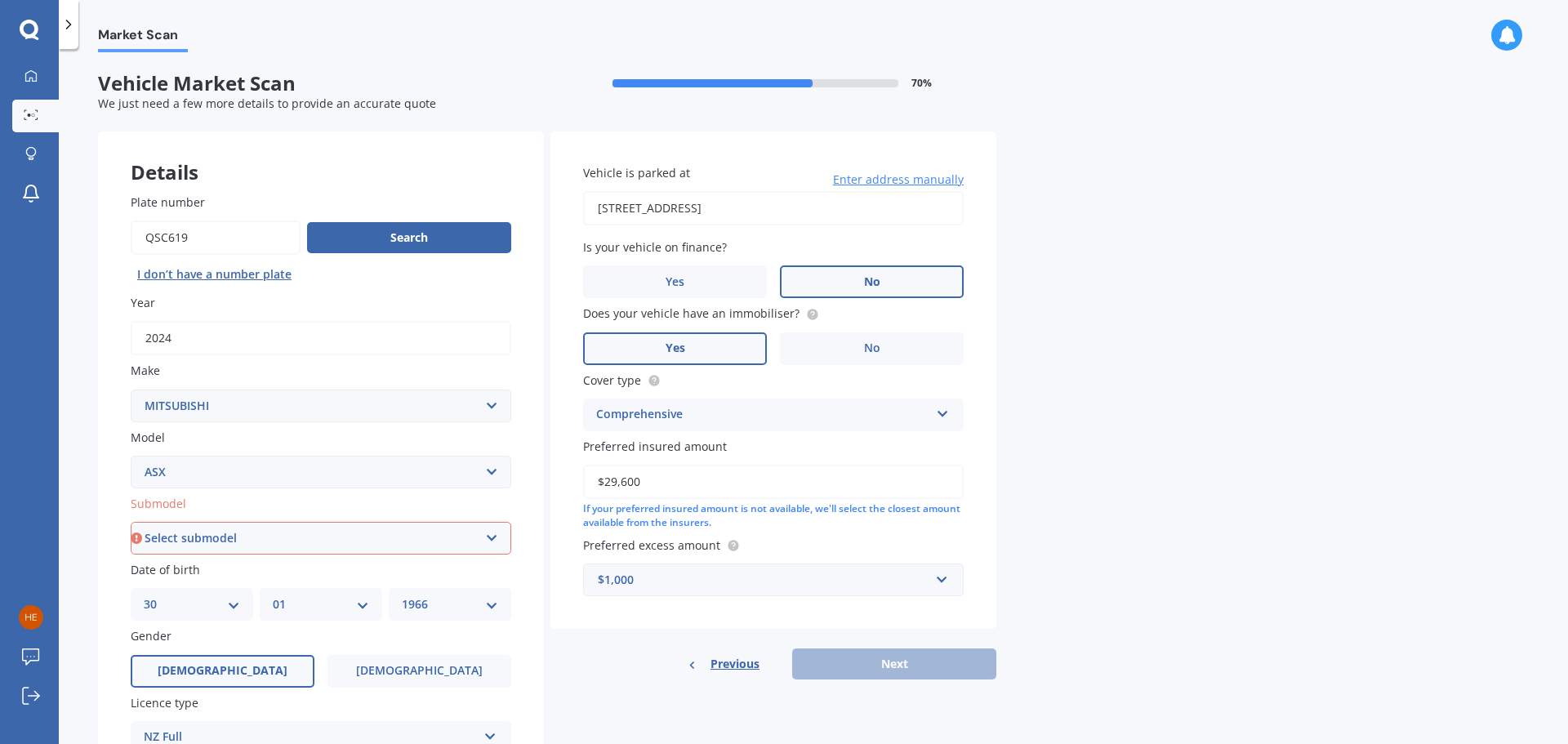
scroll to position [164, 0]
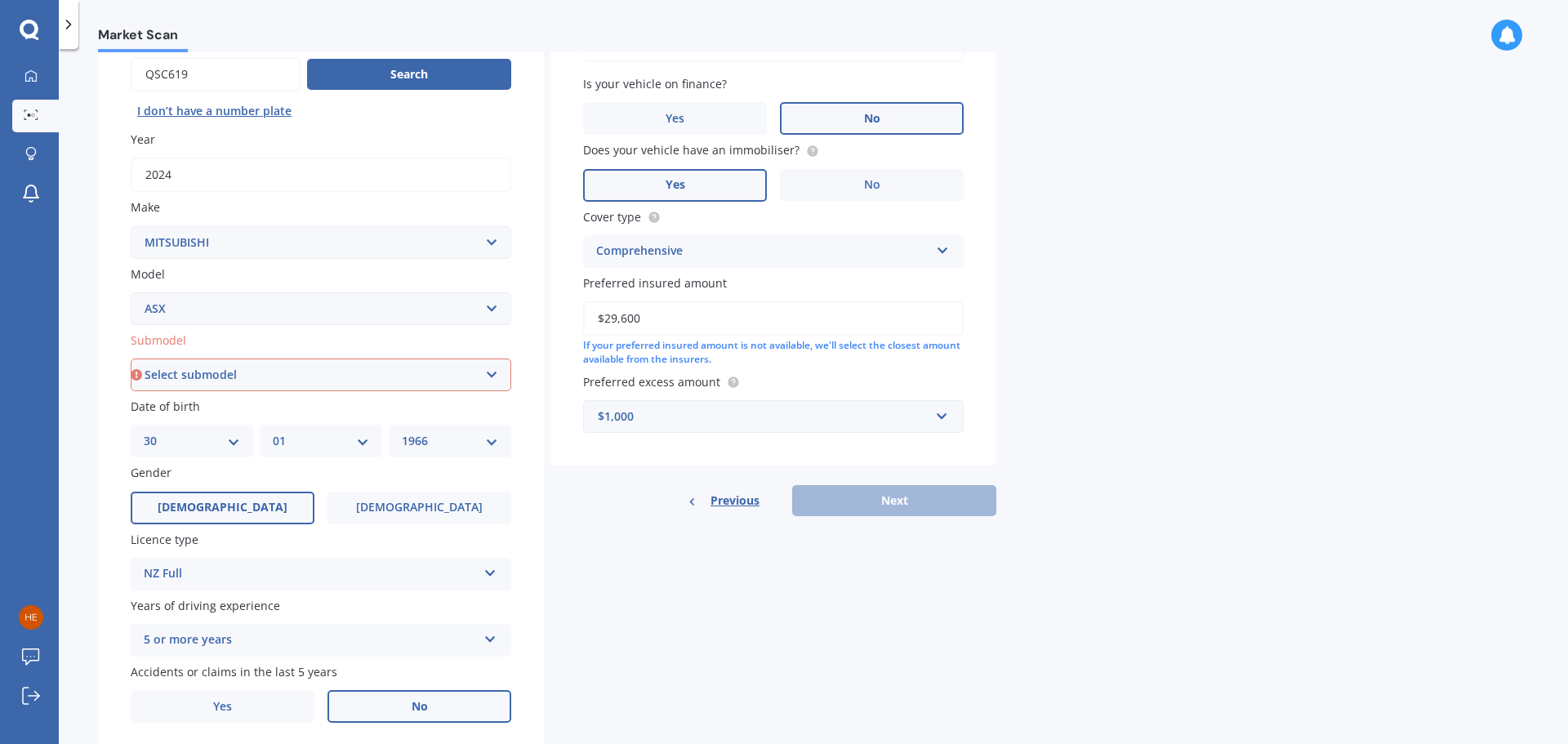
click at [905, 498] on div "Previous Next" at bounding box center [774, 500] width 446 height 31
click at [491, 377] on select "Select submodel (All Other) BLK 2.0P/CVT Diesel LS Sport VRX petrol VRX turbo d…" at bounding box center [321, 375] width 380 height 33
select select "BLK 2.0P/CVT"
click at [131, 358] on select "Select submodel (All Other) BLK 2.0P/CVT Diesel LS Sport VRX petrol VRX turbo d…" at bounding box center [321, 375] width 380 height 33
click at [910, 495] on button "Next" at bounding box center [895, 500] width 204 height 31
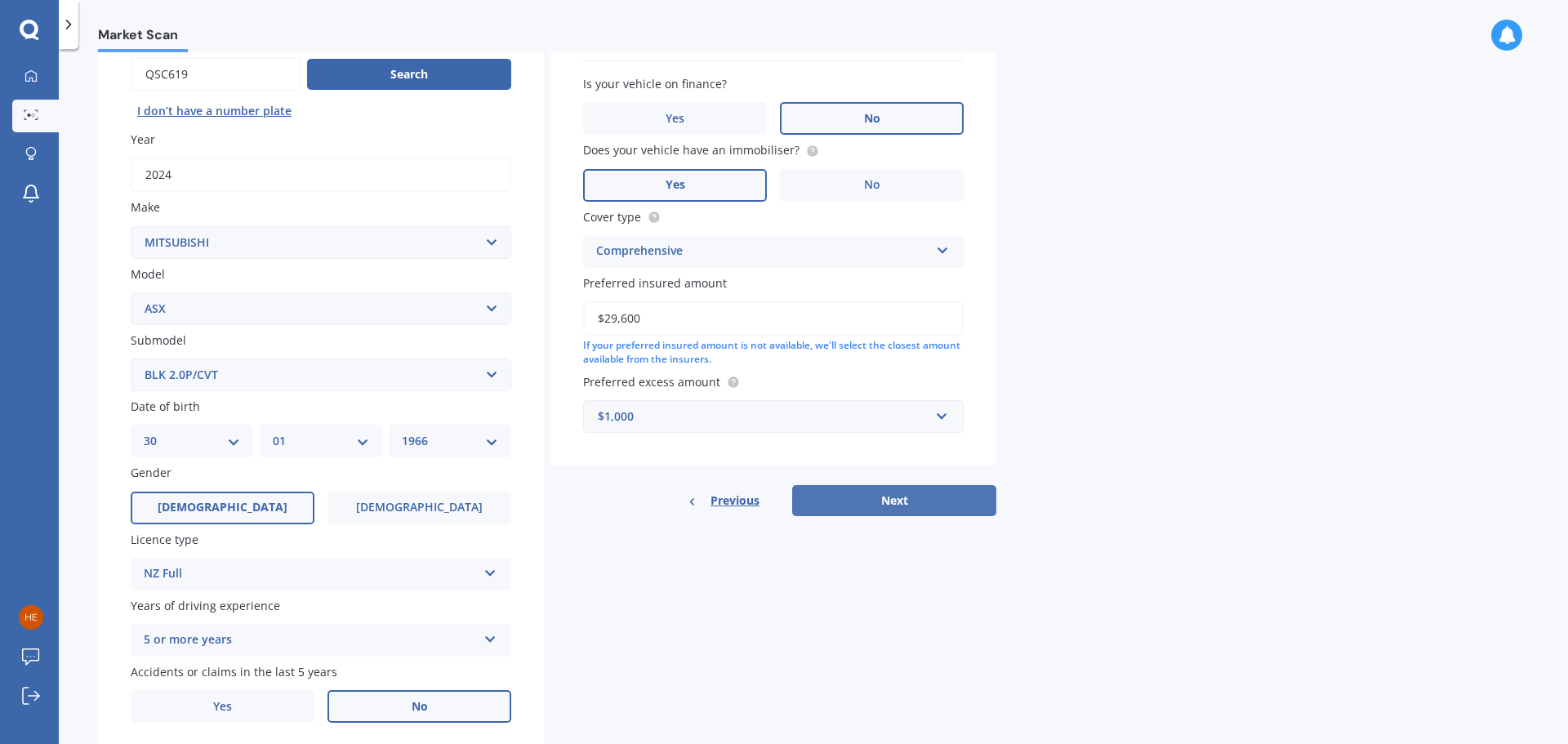
select select "30"
select select "01"
select select "1966"
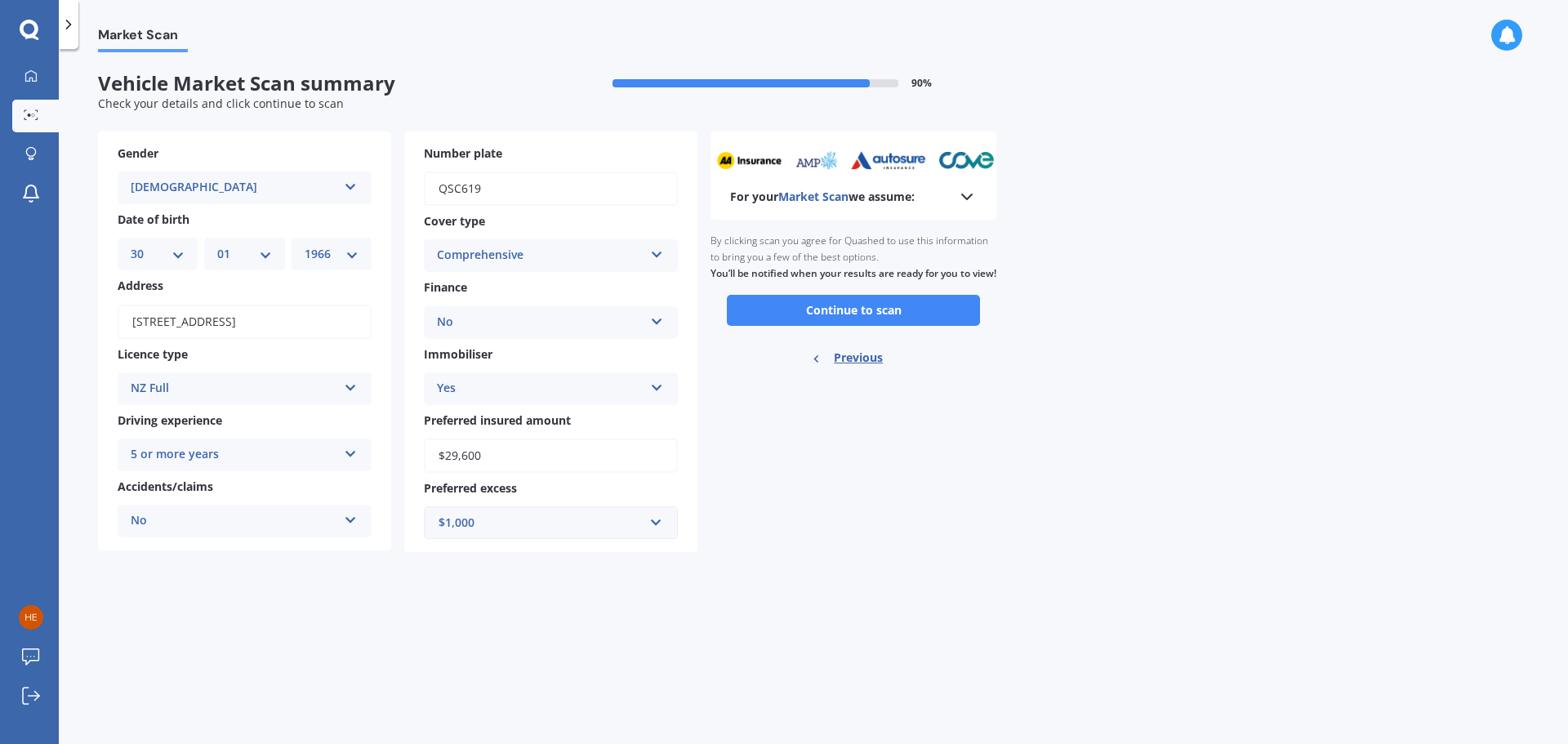
scroll to position [0, 0]
click at [864, 322] on button "Continue to scan" at bounding box center [854, 310] width 253 height 31
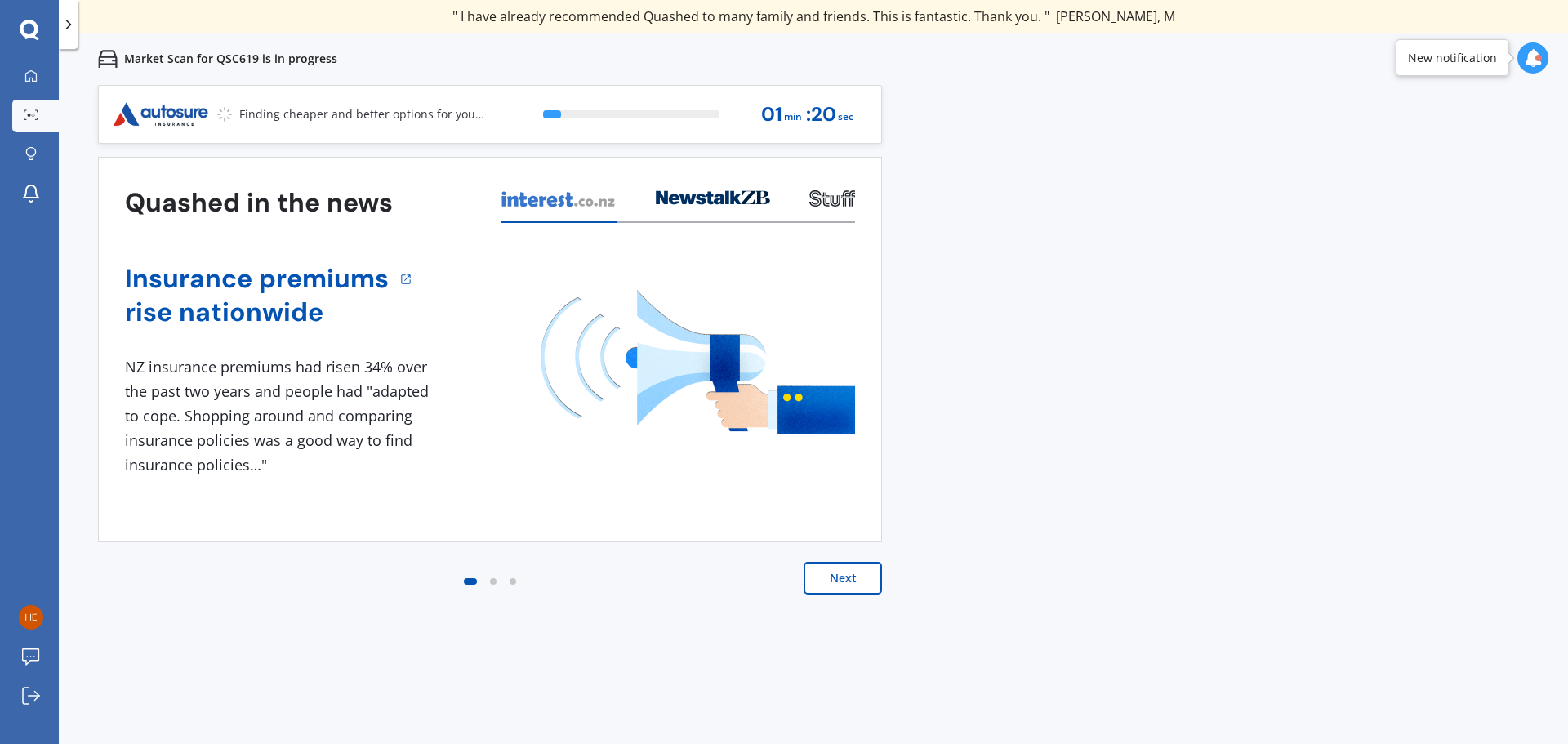
click at [848, 575] on button "Next" at bounding box center [843, 578] width 78 height 33
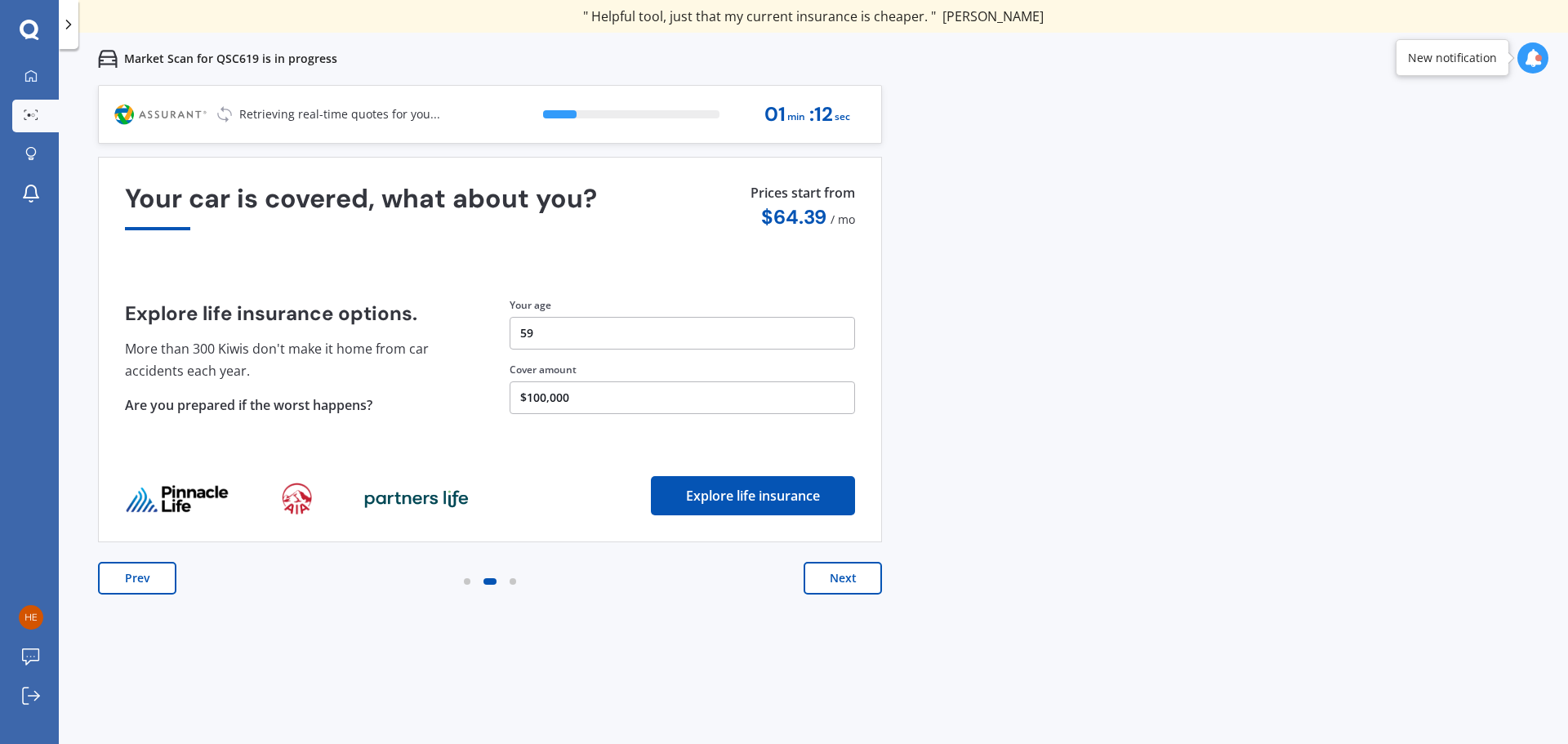
click at [846, 575] on button "Next" at bounding box center [843, 578] width 78 height 33
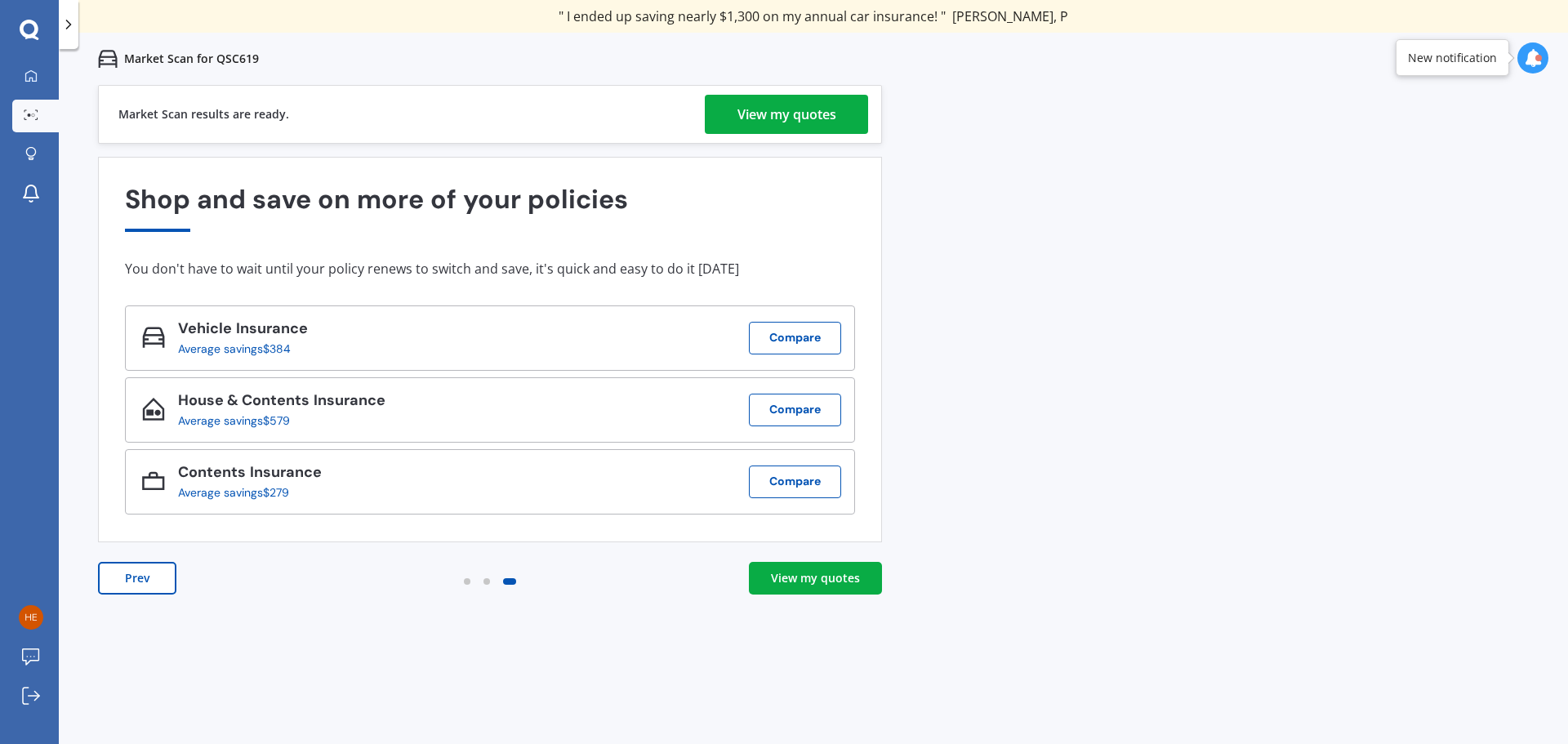
click at [792, 113] on div "View my quotes" at bounding box center [786, 114] width 99 height 39
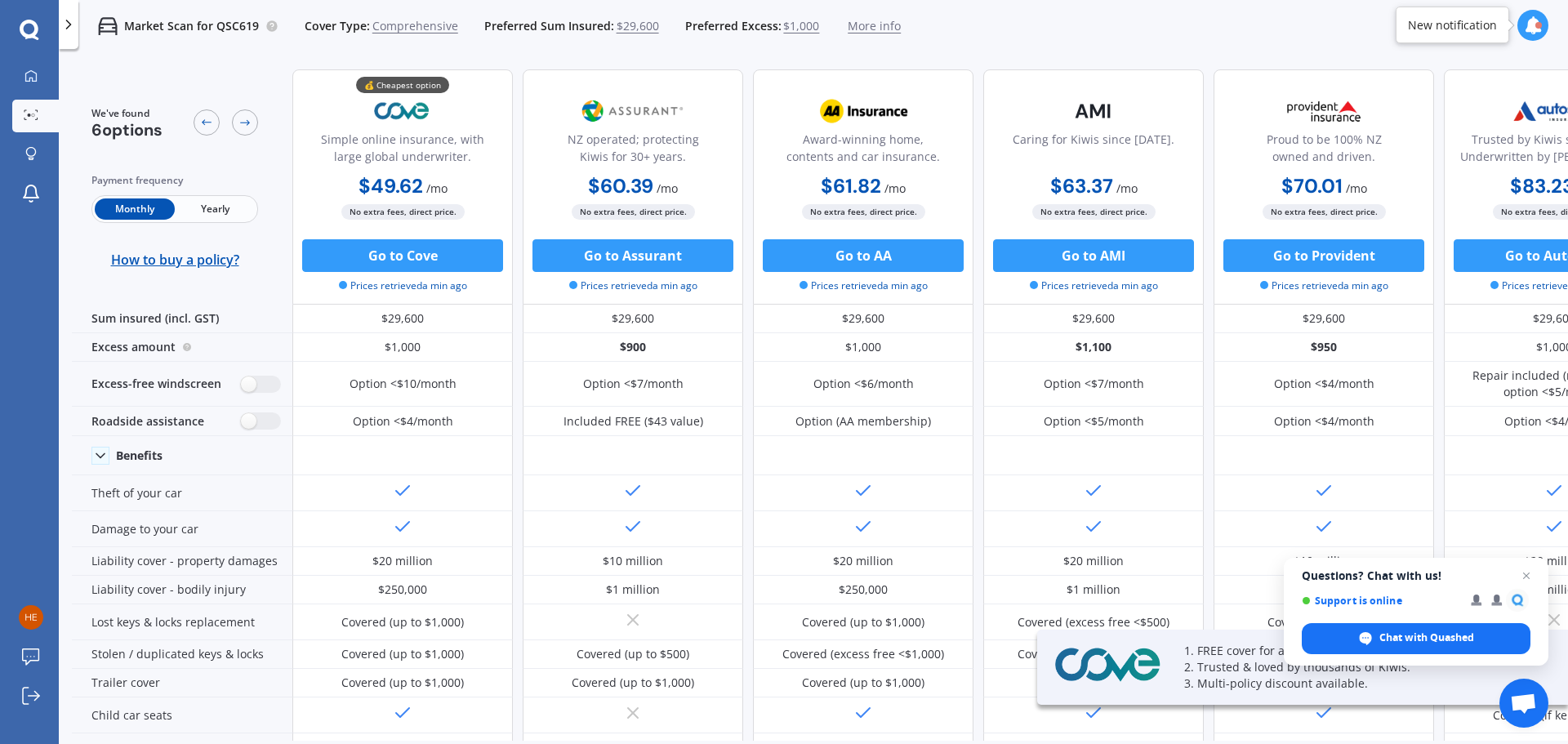
click at [209, 205] on span "Yearly" at bounding box center [215, 208] width 80 height 21
